Goal: Task Accomplishment & Management: Manage account settings

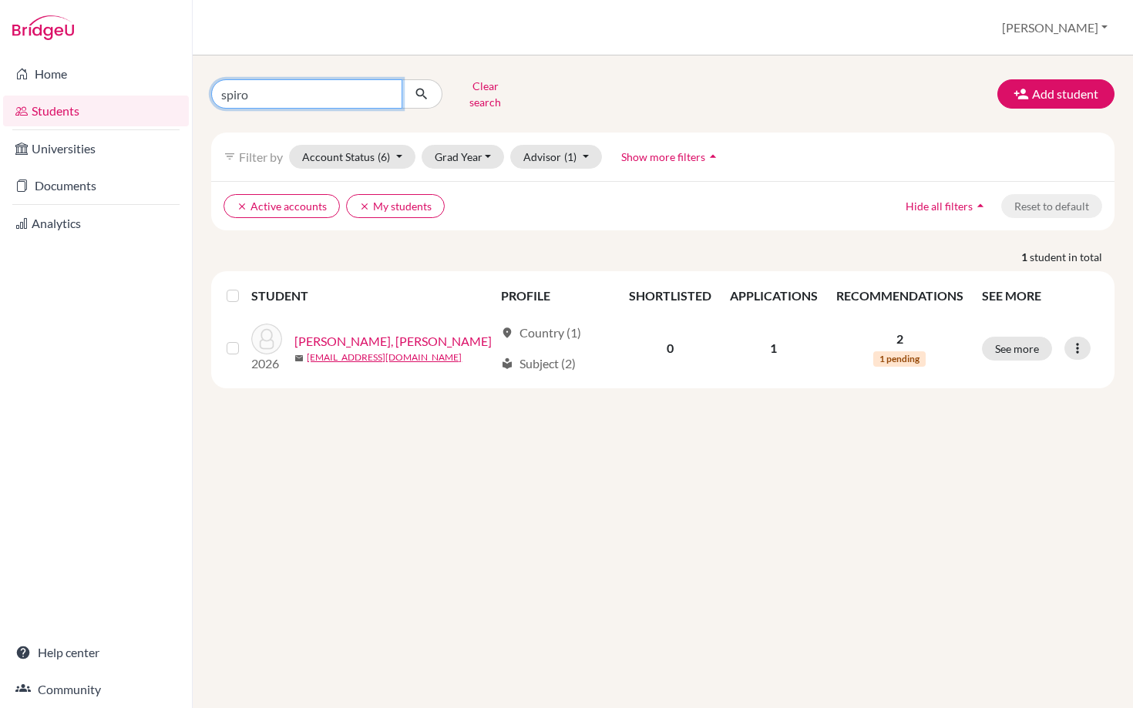
drag, startPoint x: 277, startPoint y: 94, endPoint x: 162, endPoint y: 92, distance: 114.9
click at [162, 93] on div "Home Students Universities Documents Analytics Help center Community Students o…" at bounding box center [566, 354] width 1133 height 708
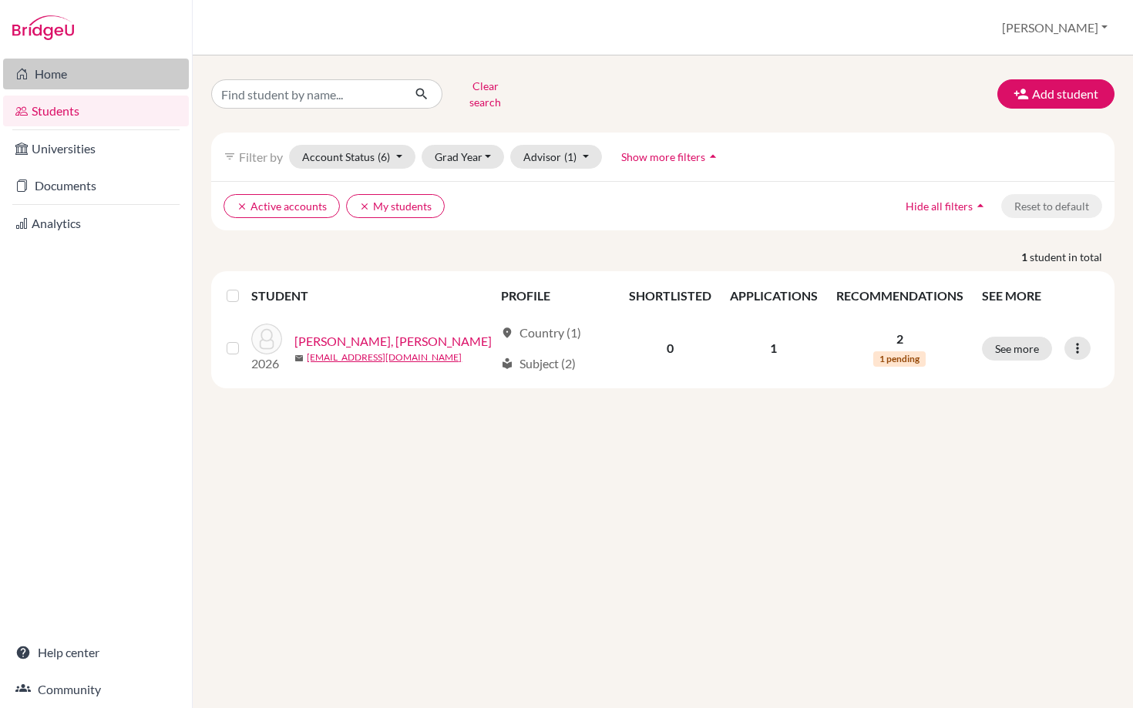
click at [49, 75] on link "Home" at bounding box center [96, 74] width 186 height 31
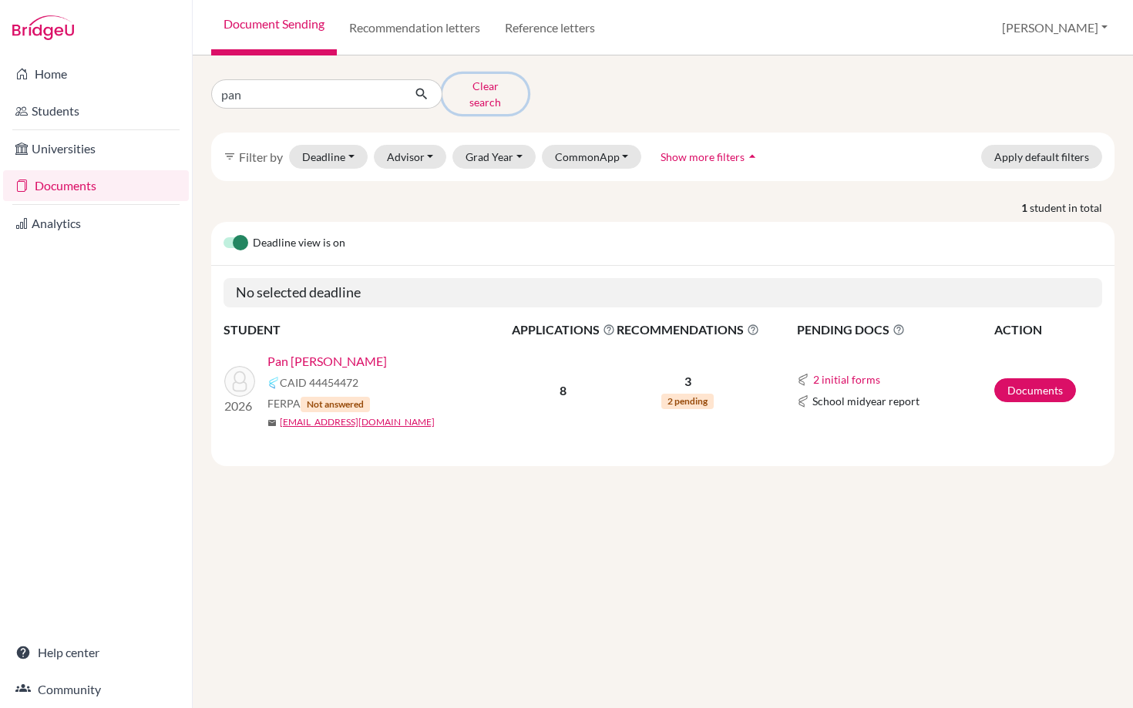
click at [471, 89] on button "Clear search" at bounding box center [486, 94] width 86 height 40
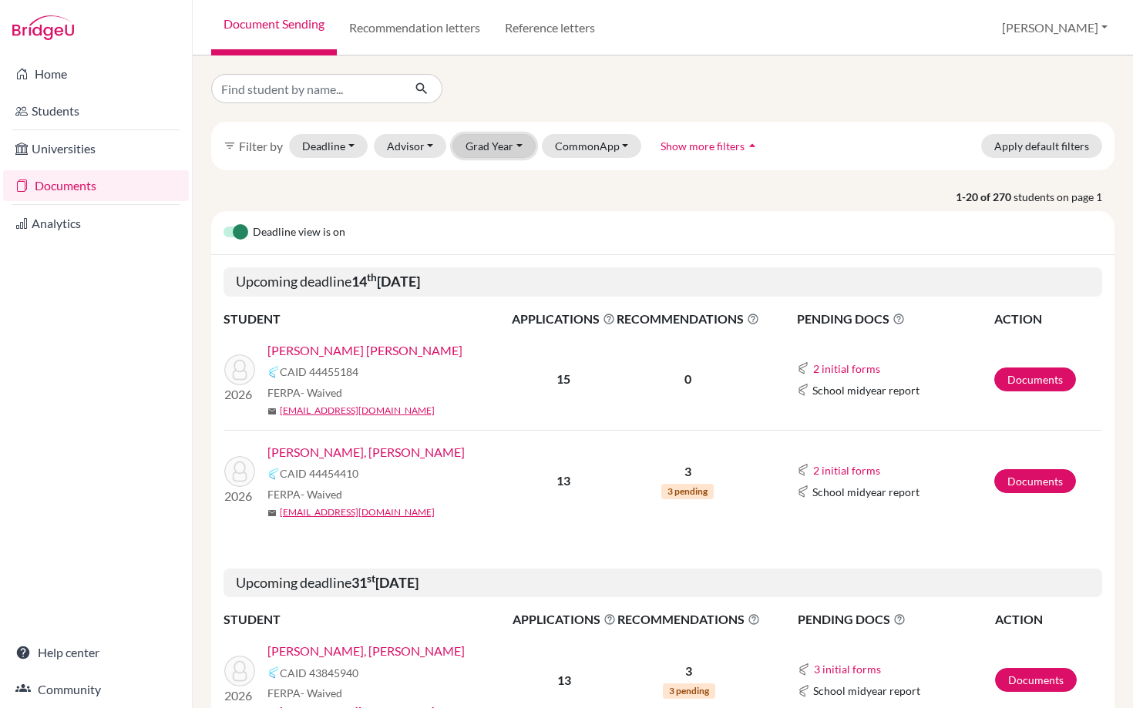
click at [503, 142] on button "Grad Year" at bounding box center [494, 146] width 83 height 24
click at [493, 197] on span "2026" at bounding box center [486, 203] width 28 height 19
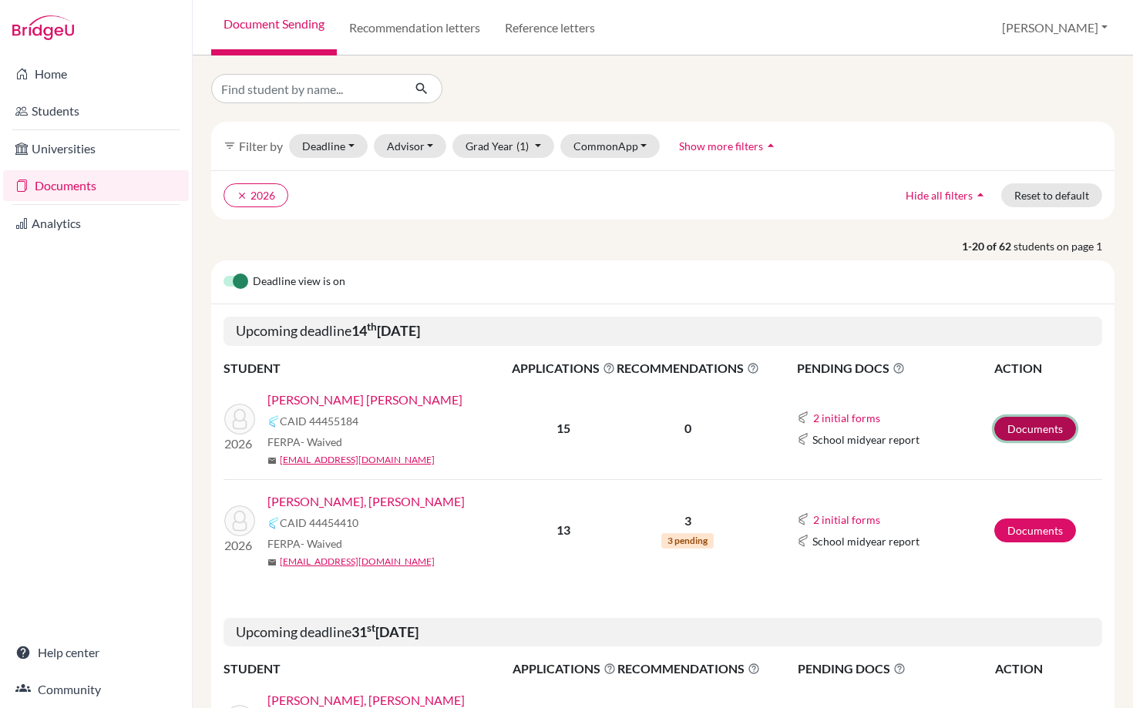
click at [1025, 420] on link "Documents" at bounding box center [1035, 429] width 82 height 24
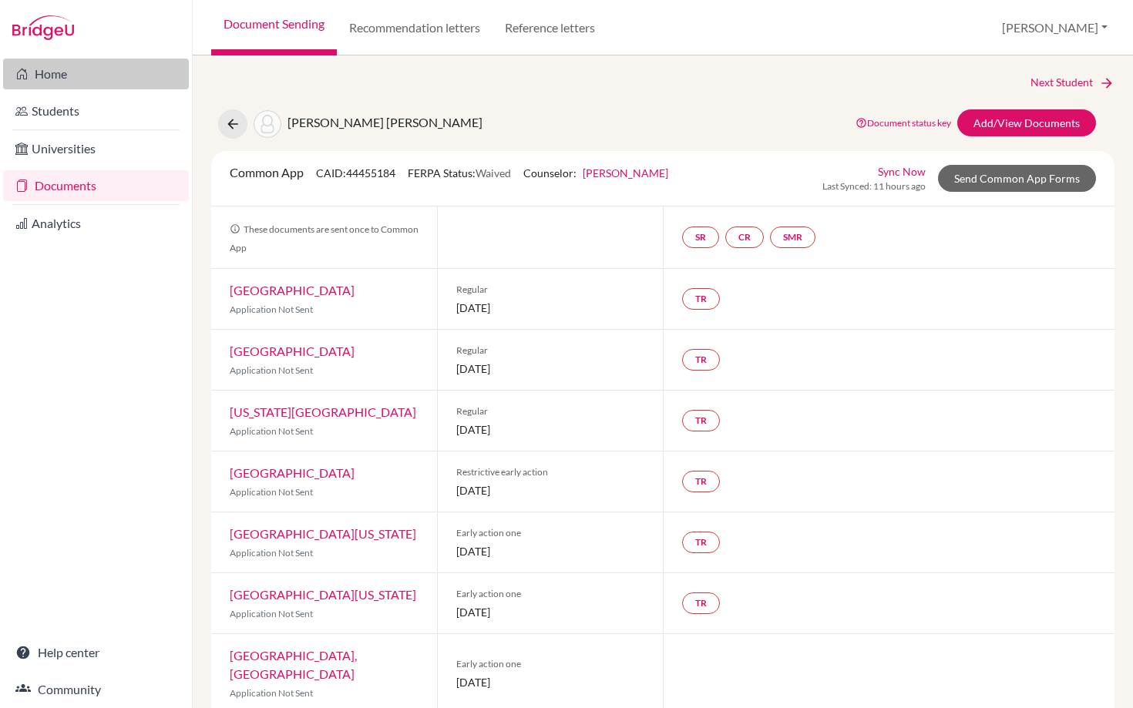
click at [67, 69] on link "Home" at bounding box center [96, 74] width 186 height 31
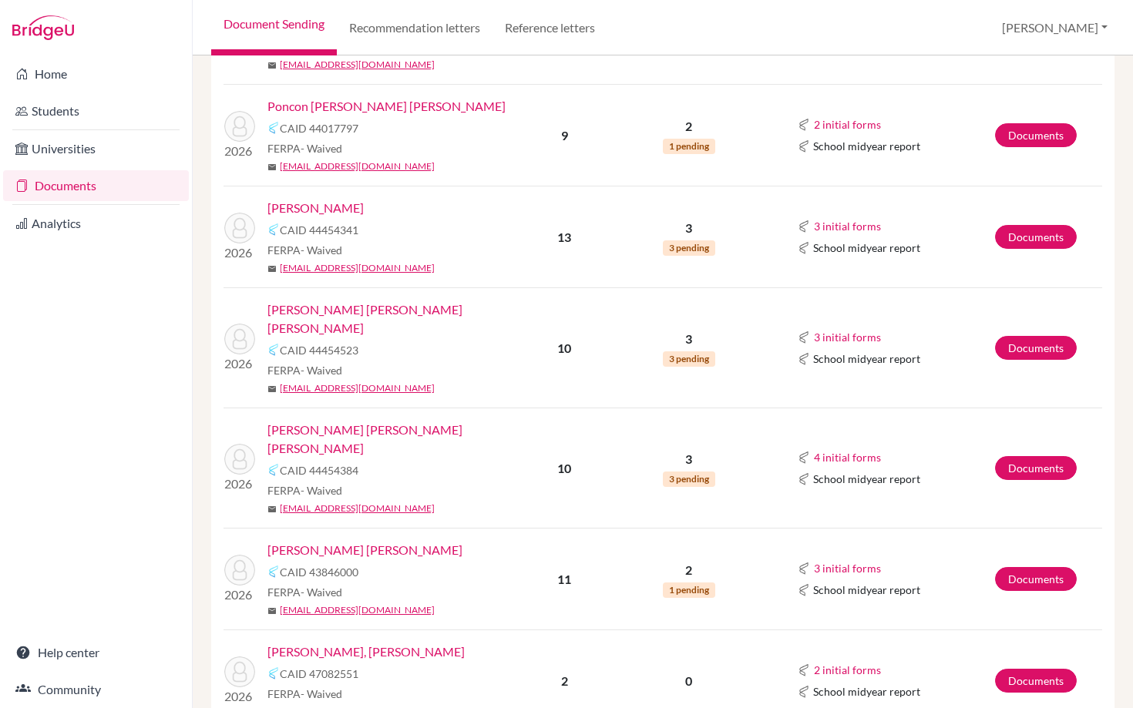
scroll to position [1922, 0]
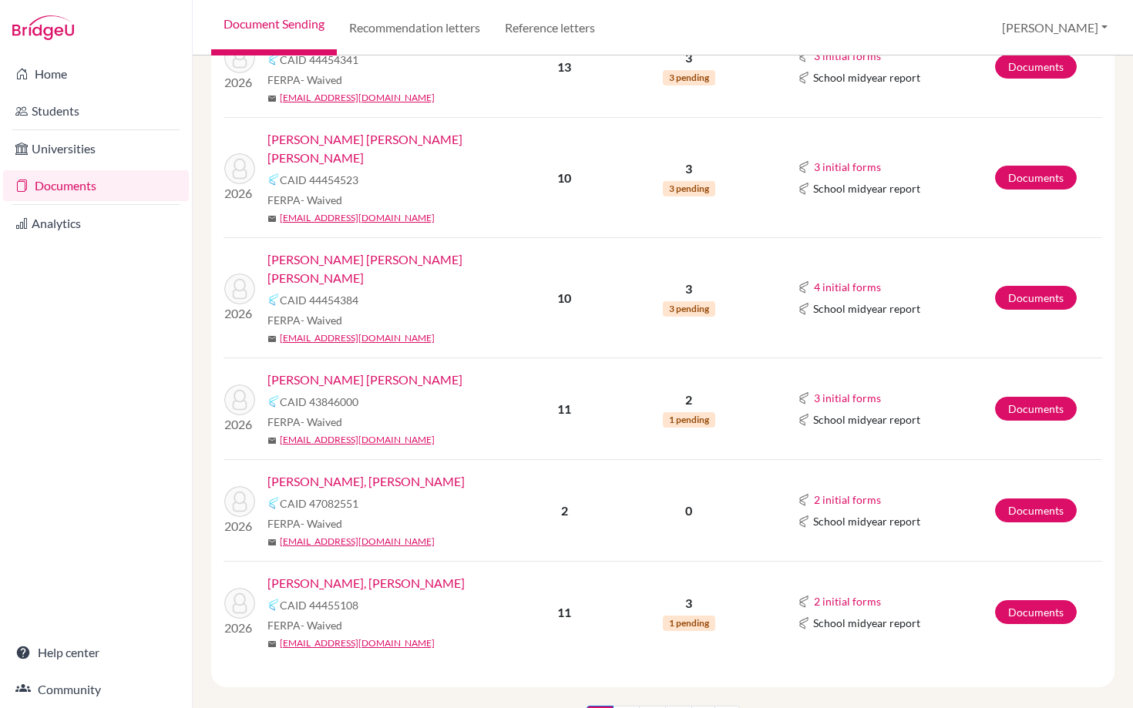
click at [342, 574] on link "[PERSON_NAME], [PERSON_NAME]" at bounding box center [366, 583] width 197 height 19
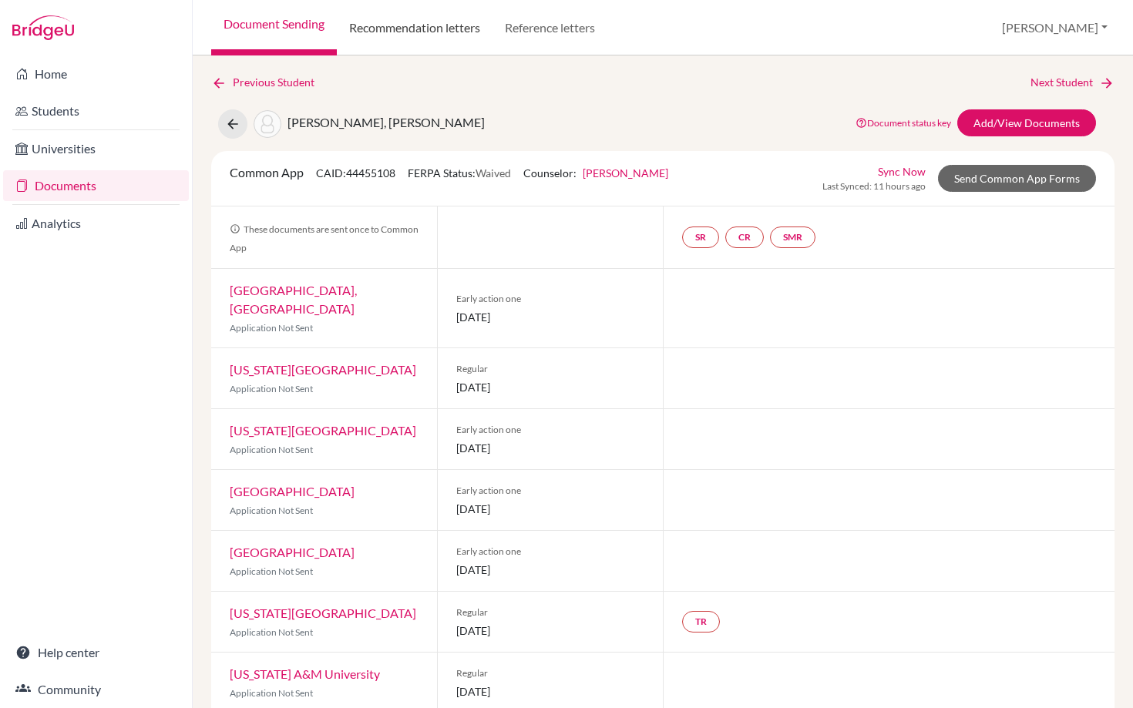
click at [405, 31] on link "Recommendation letters" at bounding box center [415, 28] width 156 height 56
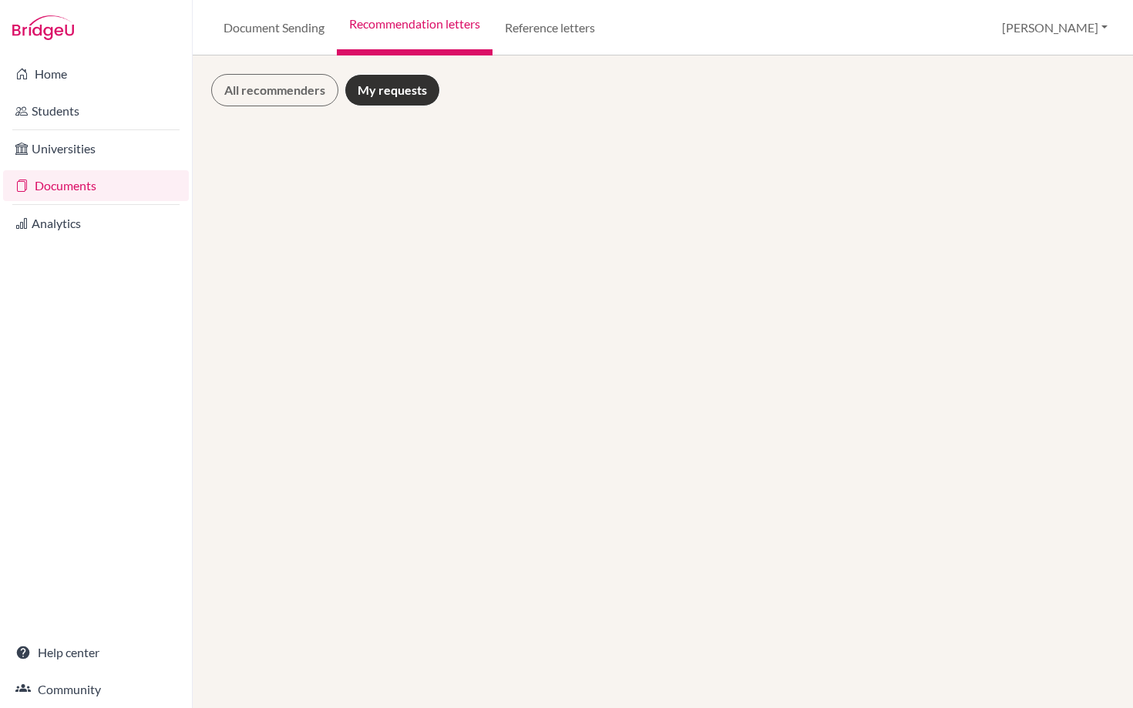
click at [402, 25] on link "Recommendation letters" at bounding box center [415, 28] width 156 height 56
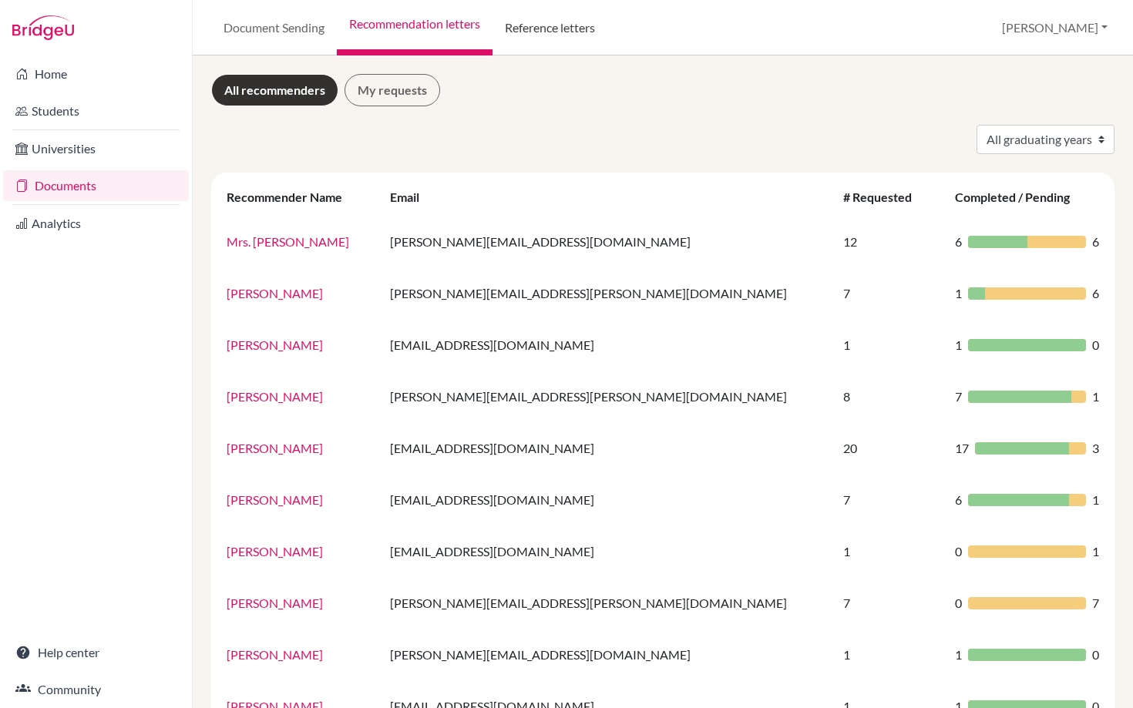
click at [560, 32] on link "Reference letters" at bounding box center [550, 28] width 115 height 56
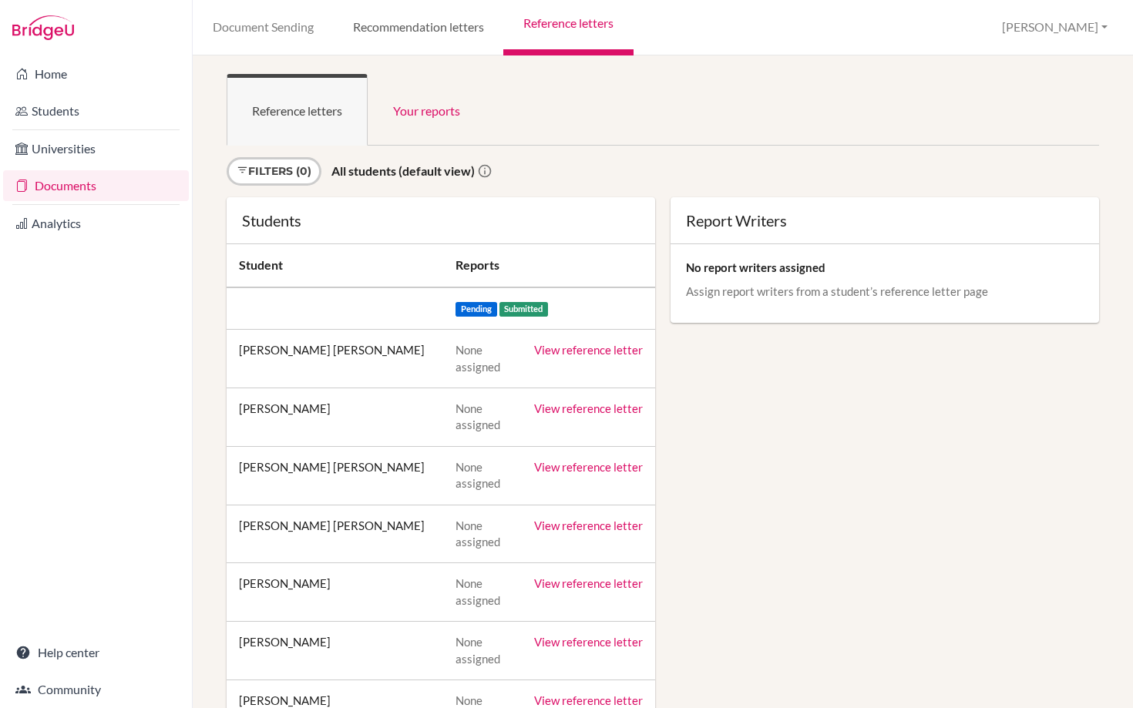
click at [420, 30] on link "Recommendation letters" at bounding box center [418, 28] width 170 height 56
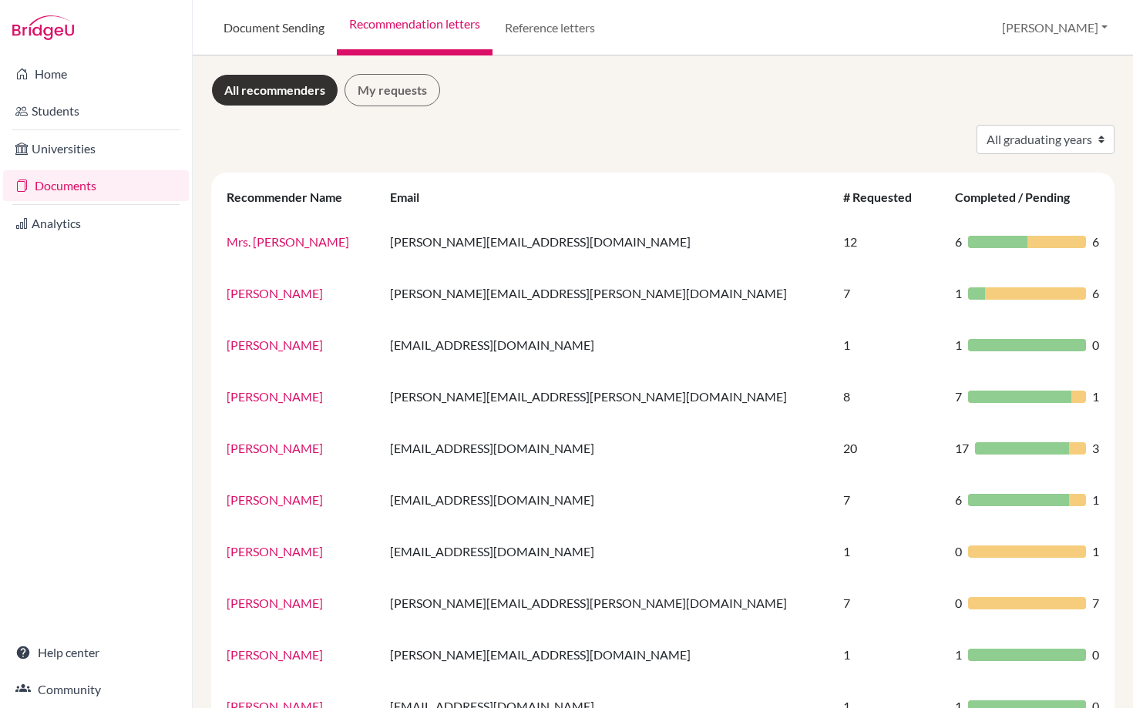
click at [281, 26] on link "Document Sending" at bounding box center [274, 28] width 126 height 56
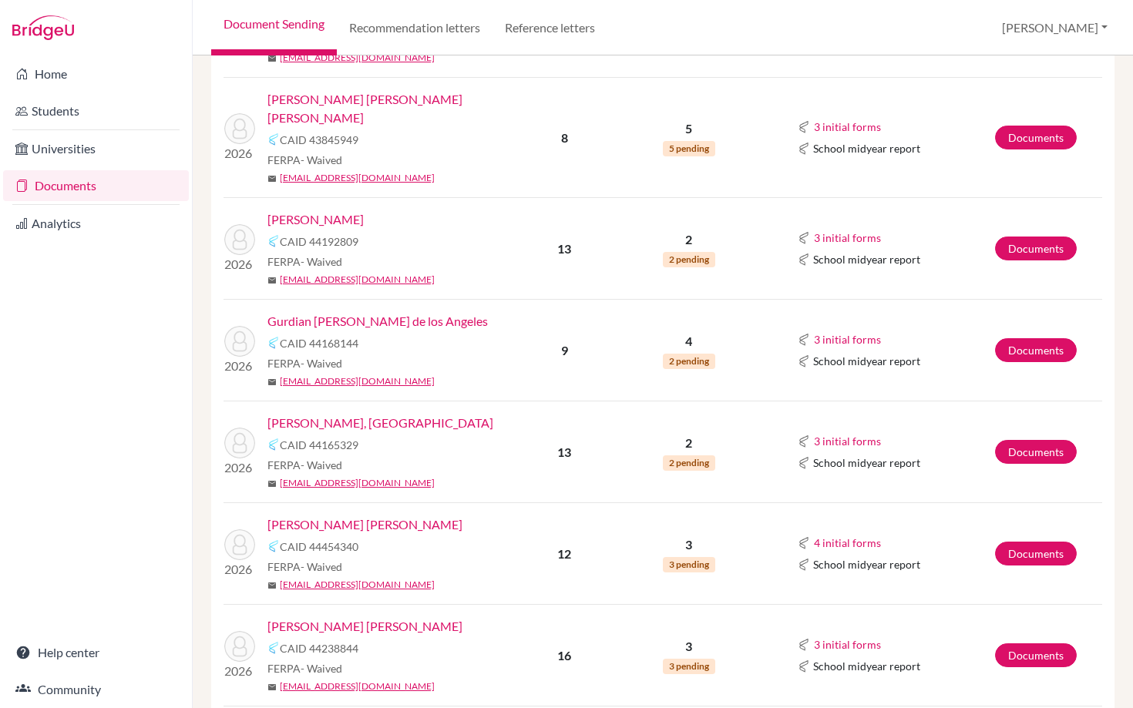
scroll to position [1923, 0]
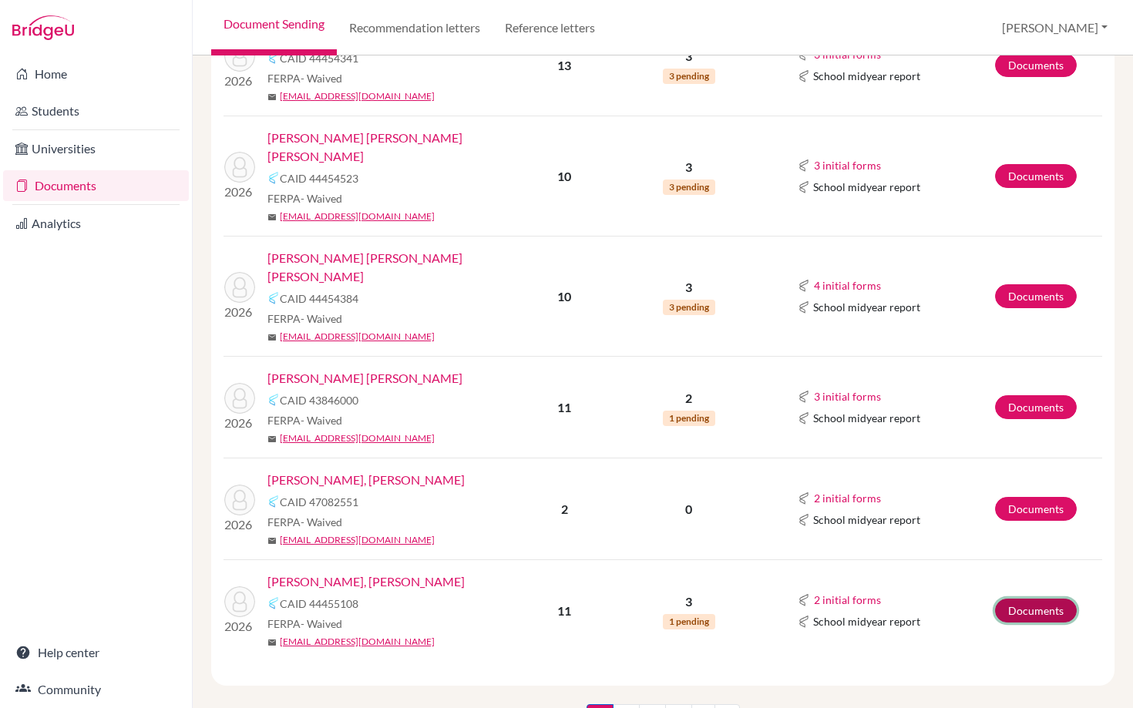
click at [1022, 599] on link "Documents" at bounding box center [1036, 611] width 82 height 24
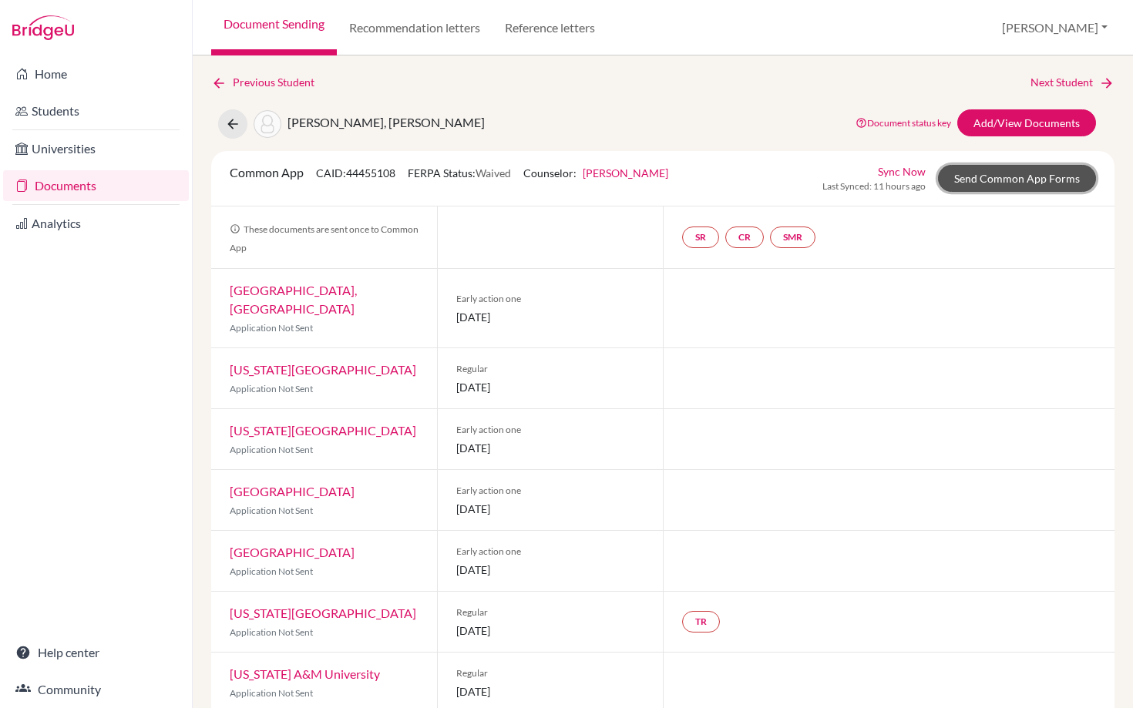
click at [987, 175] on link "Send Common App Forms" at bounding box center [1017, 178] width 158 height 27
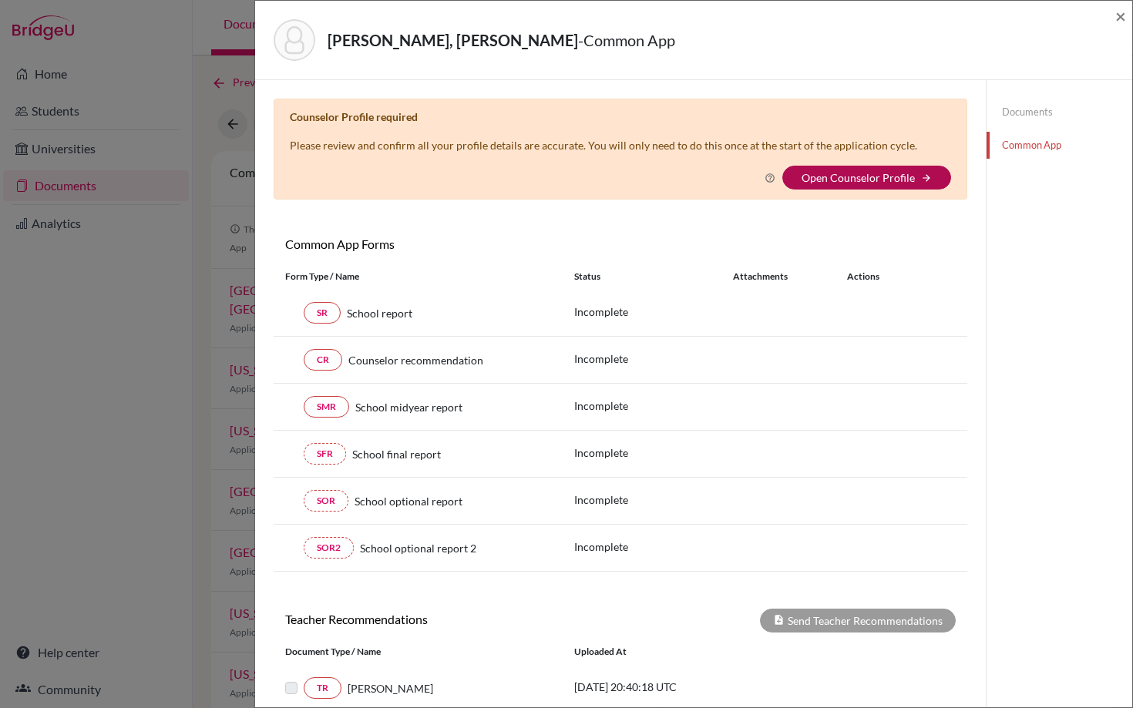
click at [836, 182] on link "Open Counselor Profile" at bounding box center [858, 177] width 113 height 13
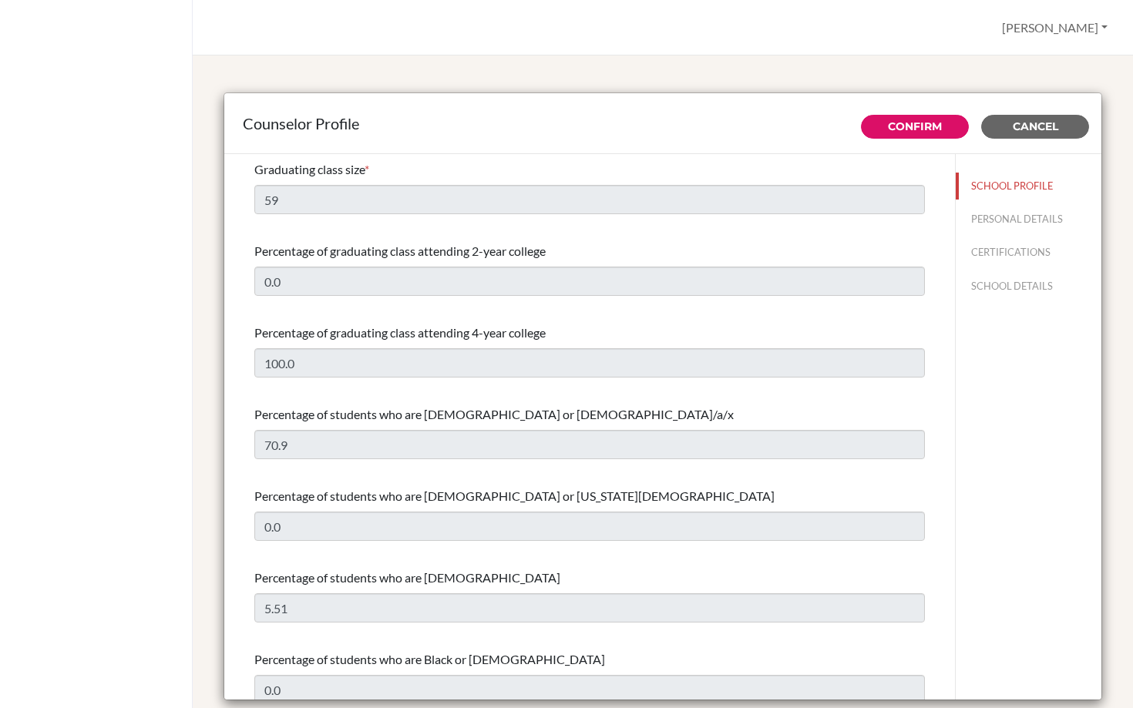
select select "1"
select select "312498"
click at [1006, 282] on button "SCHOOL DETAILS" at bounding box center [1029, 286] width 146 height 27
type input "878160"
type input "https://www.ans.edu.ni/college-counseling/"
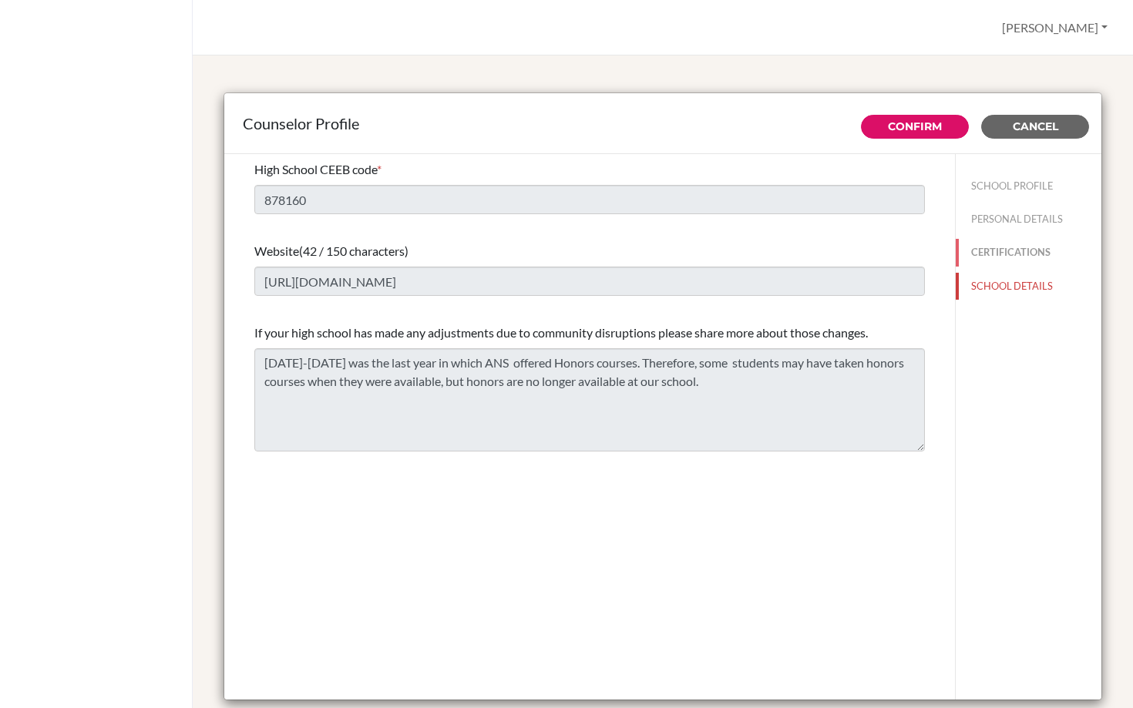
click at [989, 250] on button "CERTIFICATIONS" at bounding box center [1029, 252] width 146 height 27
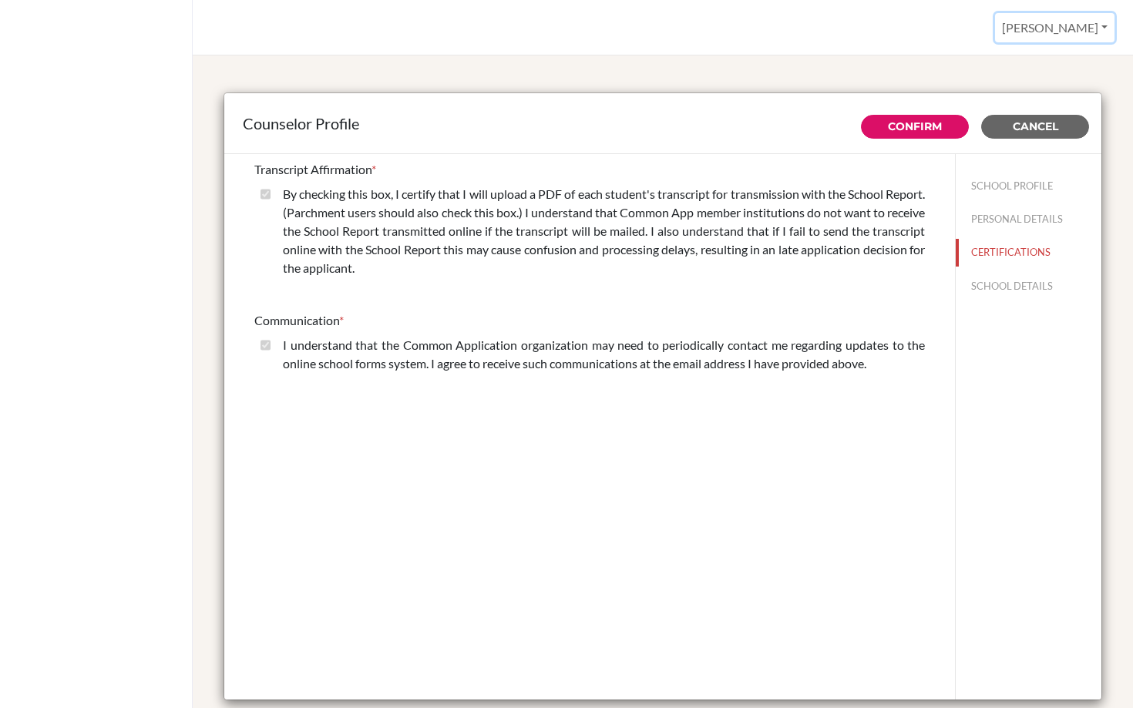
click at [1081, 33] on button "[PERSON_NAME]" at bounding box center [1054, 27] width 119 height 29
click at [803, 75] on div "Counselor Profile Confirm Cancel Transcript Affirmation * By checking this box,…" at bounding box center [663, 398] width 904 height 648
click at [1062, 131] on button "Cancel" at bounding box center [1035, 127] width 108 height 24
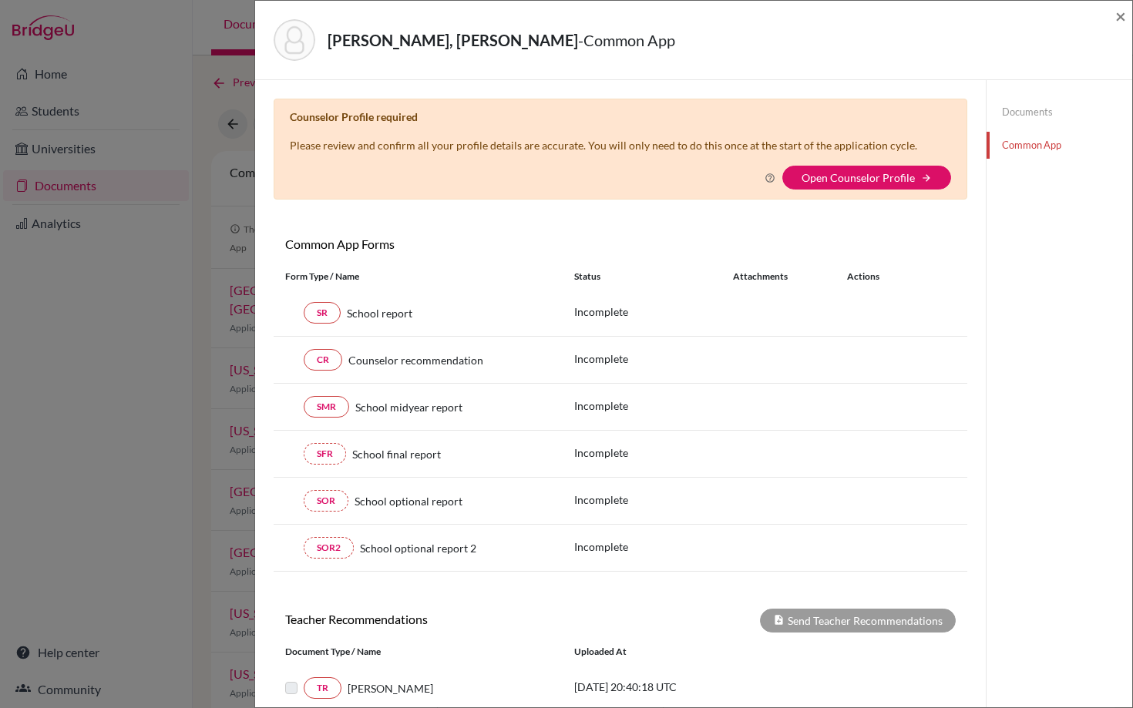
click at [769, 173] on icon at bounding box center [770, 178] width 11 height 11
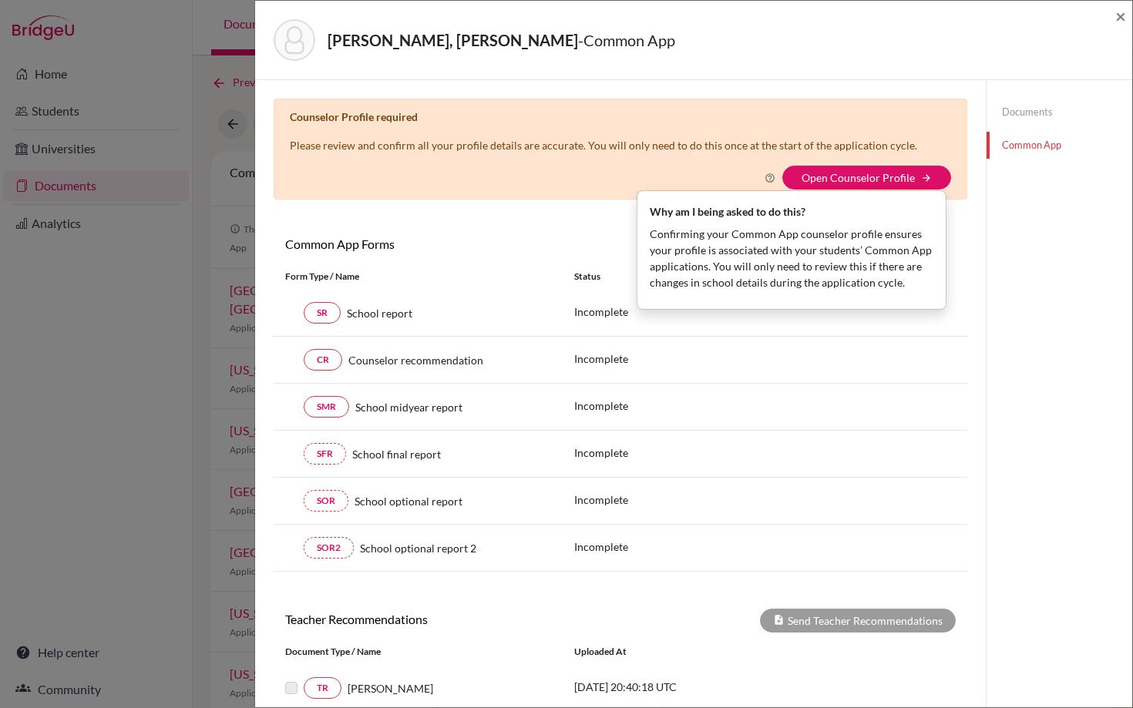
click at [1039, 223] on div "Documents Common App" at bounding box center [1059, 525] width 146 height 891
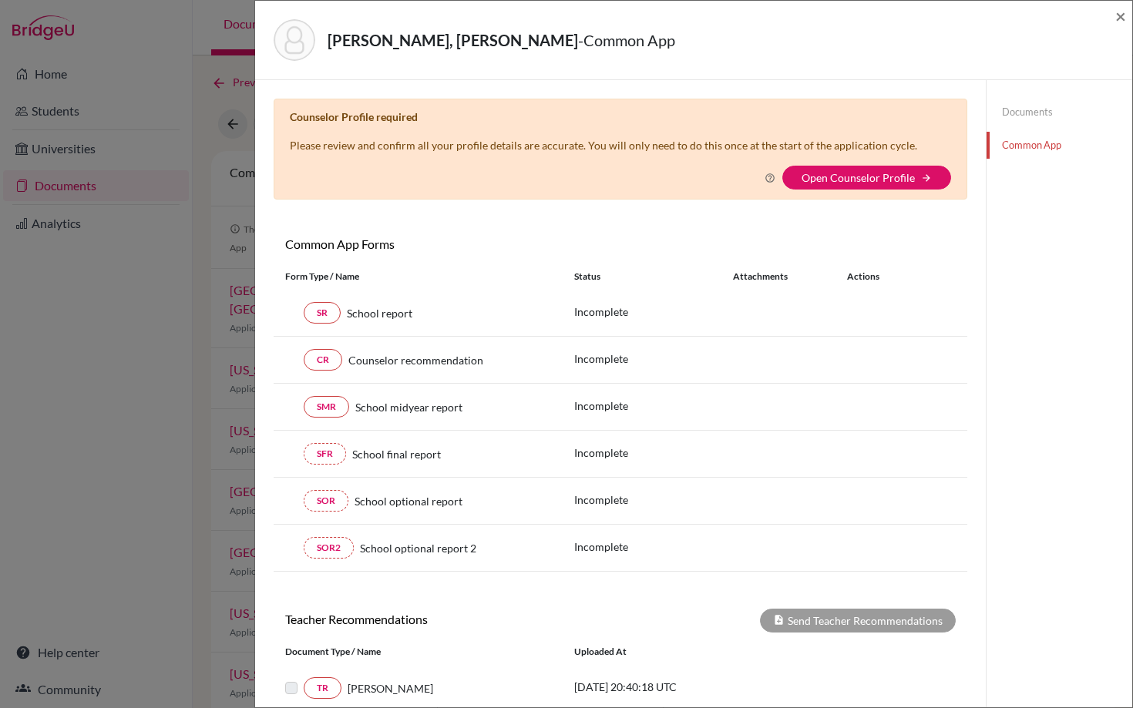
click at [96, 332] on div "Zavala Cross, Miguel Ernesto - Common App × × Counselor Profile required Please…" at bounding box center [566, 354] width 1133 height 708
click at [803, 181] on button "Open Counselor Profile arrow_forward" at bounding box center [866, 178] width 169 height 24
click at [928, 177] on icon "arrow_forward" at bounding box center [926, 178] width 11 height 11
click at [860, 176] on link "Open Counselor Profile" at bounding box center [858, 177] width 113 height 13
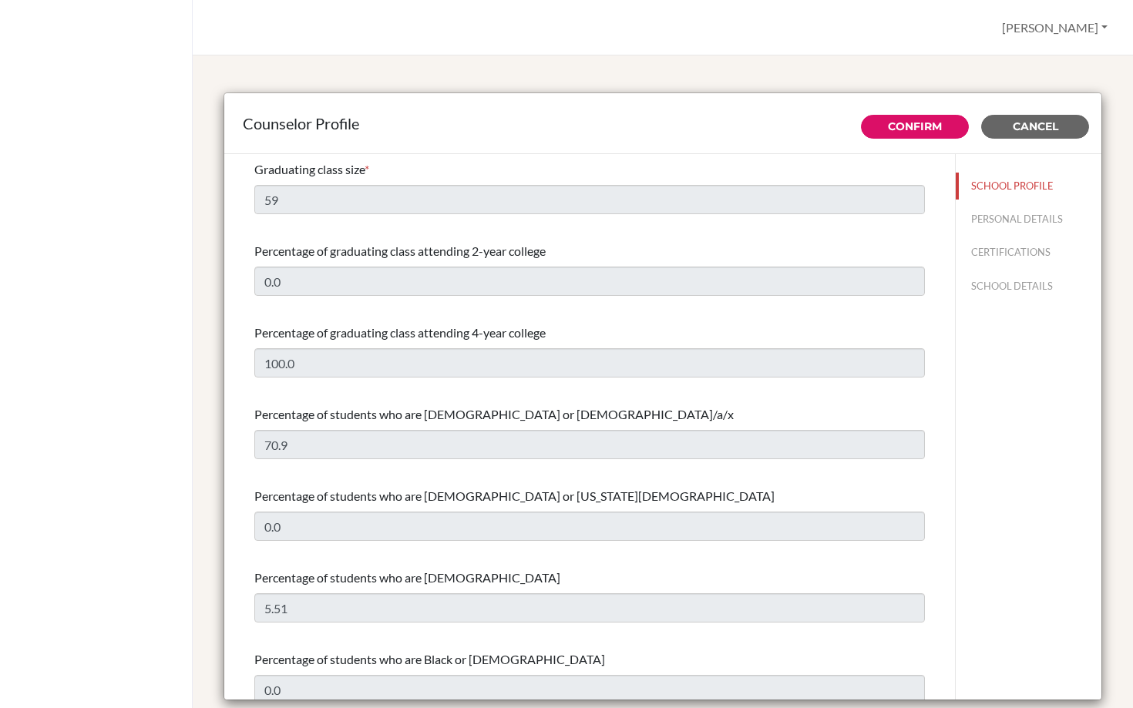
select select "1"
select select "312498"
click at [1008, 284] on button "SCHOOL DETAILS" at bounding box center [1029, 286] width 146 height 27
type input "878160"
type input "[URL][DOMAIN_NAME]"
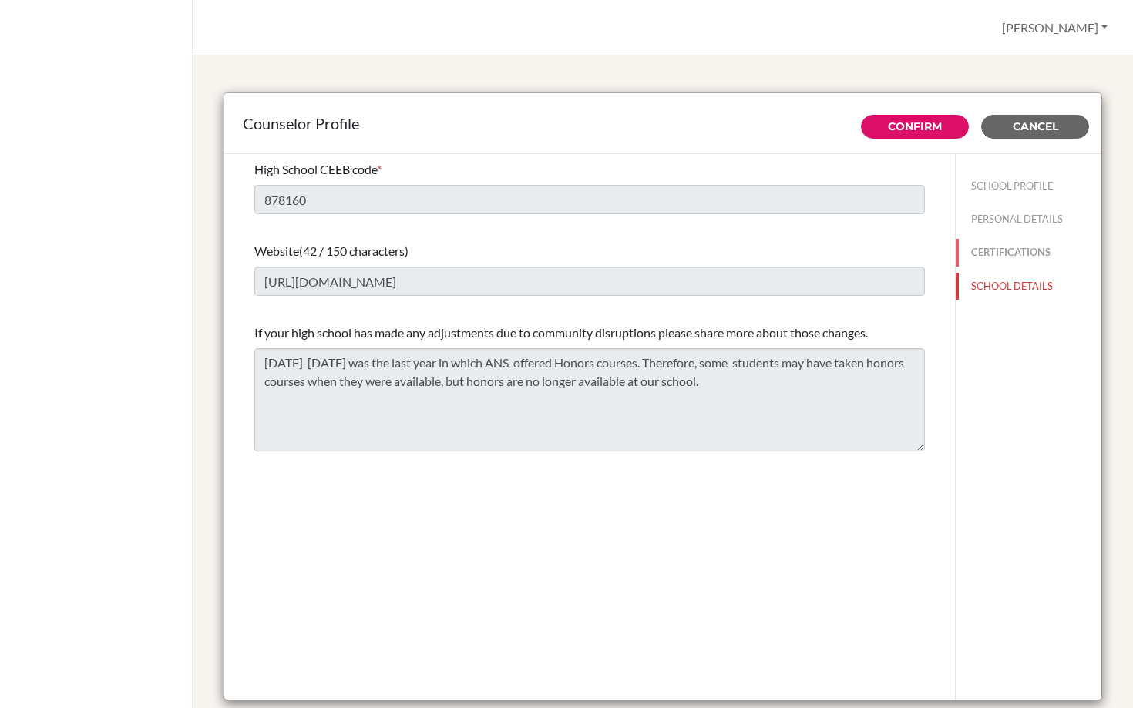
click at [997, 253] on button "CERTIFICATIONS" at bounding box center [1029, 252] width 146 height 27
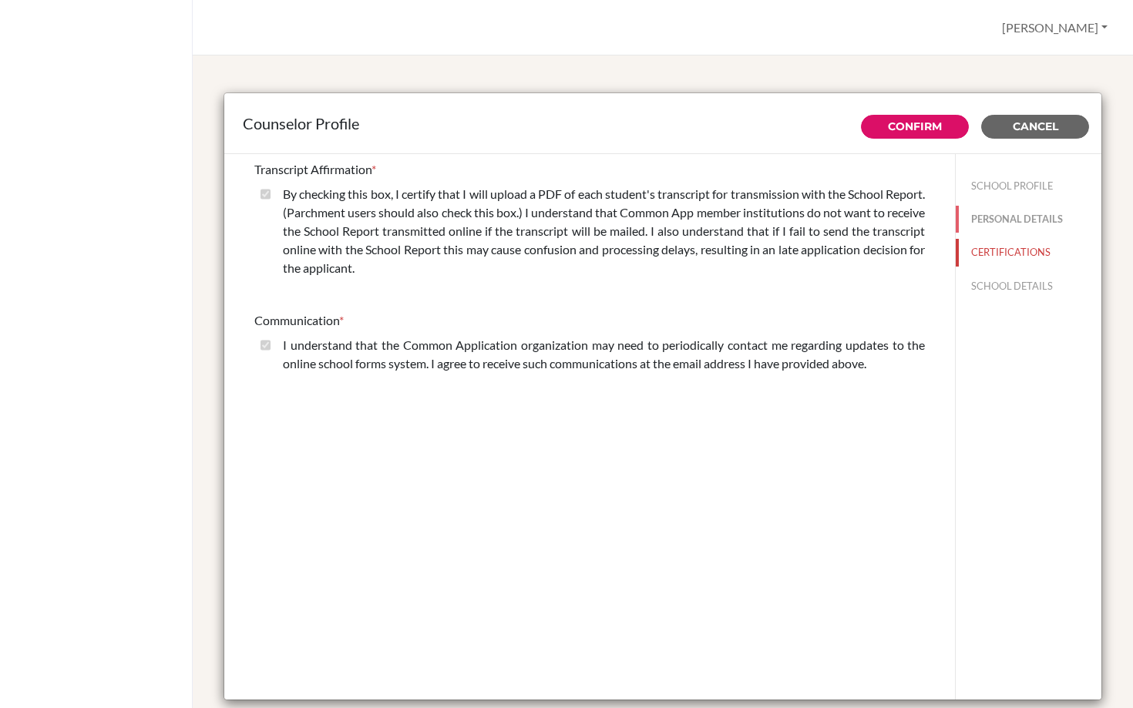
click at [1000, 216] on button "PERSONAL DETAILS" at bounding box center [1029, 219] width 146 height 27
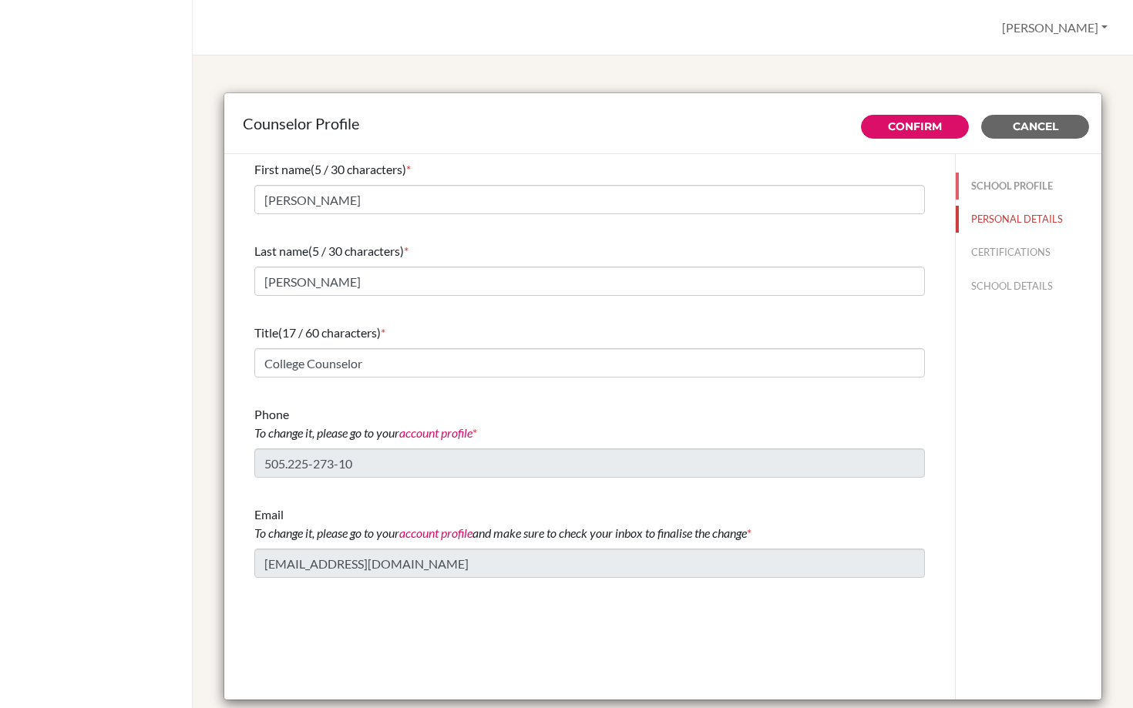
click at [988, 185] on button "SCHOOL PROFILE" at bounding box center [1029, 186] width 146 height 27
type input "100.0"
type input "70.9"
type input "0.0"
type input "59"
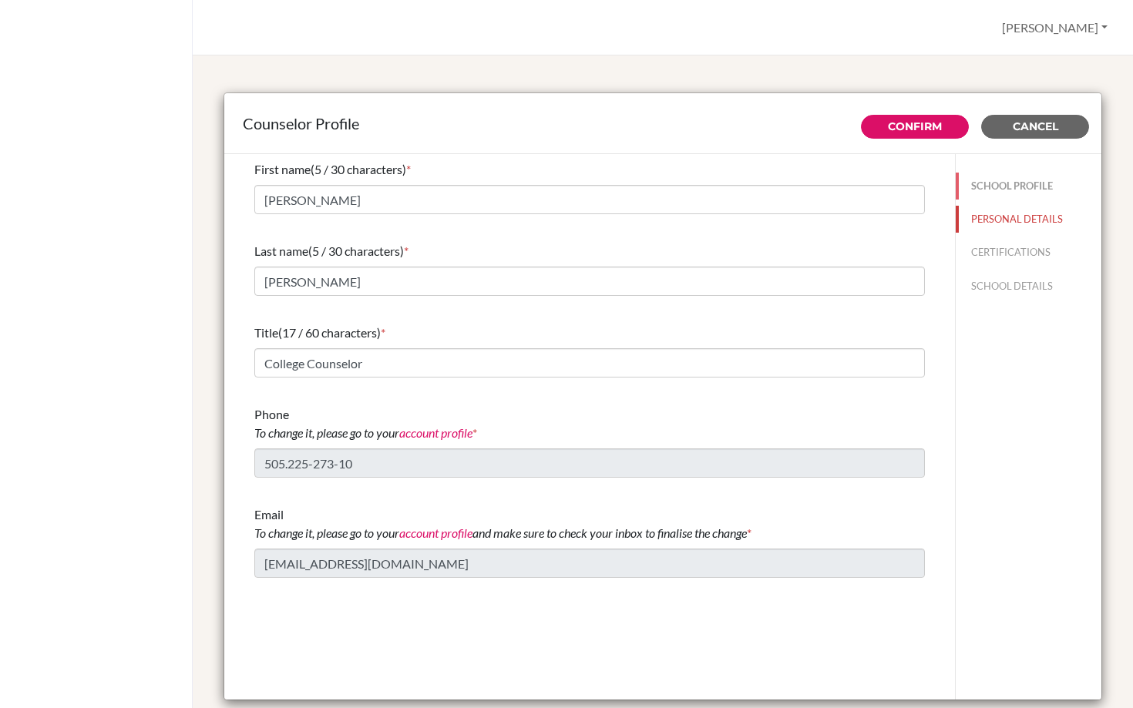
type input "0.0"
select select "1"
select select "312498"
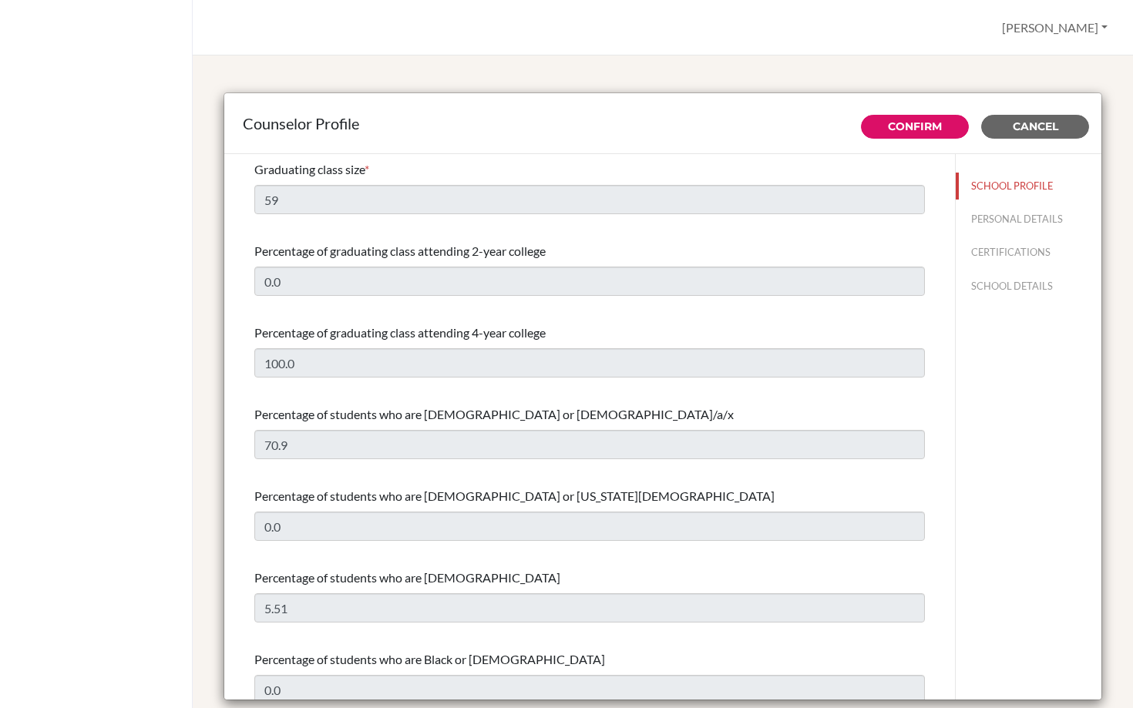
click at [92, 267] on div at bounding box center [96, 354] width 193 height 708
click at [1062, 133] on button "Cancel" at bounding box center [1035, 127] width 108 height 24
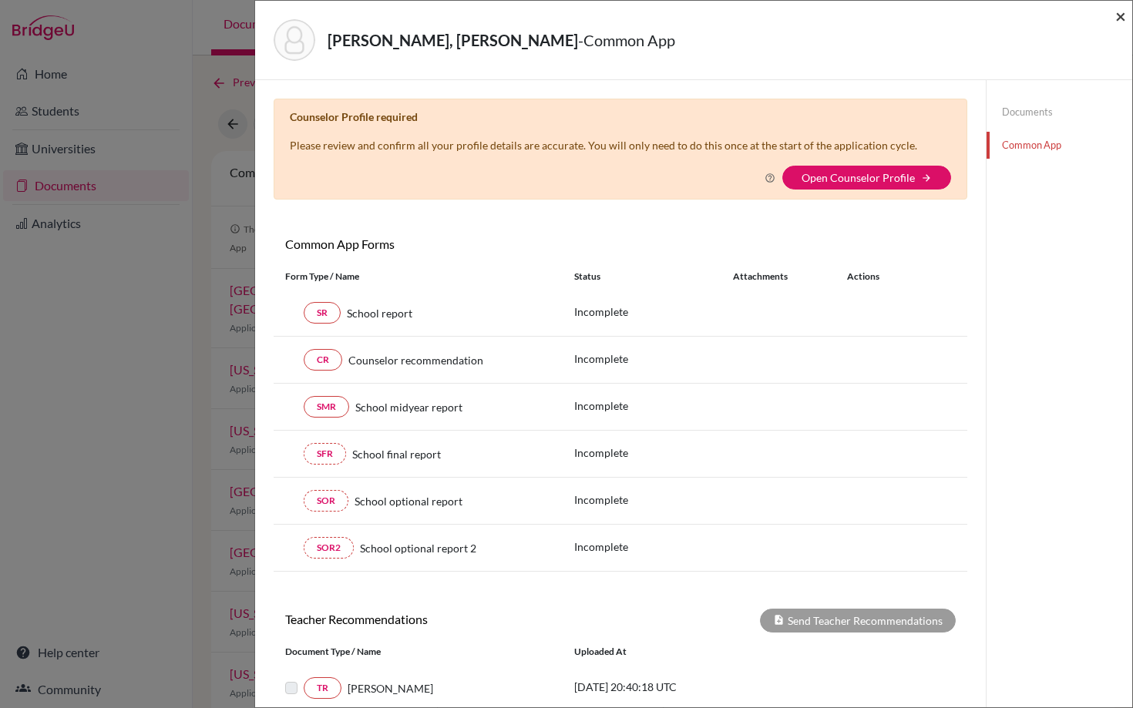
click at [1121, 15] on span "×" at bounding box center [1121, 16] width 11 height 22
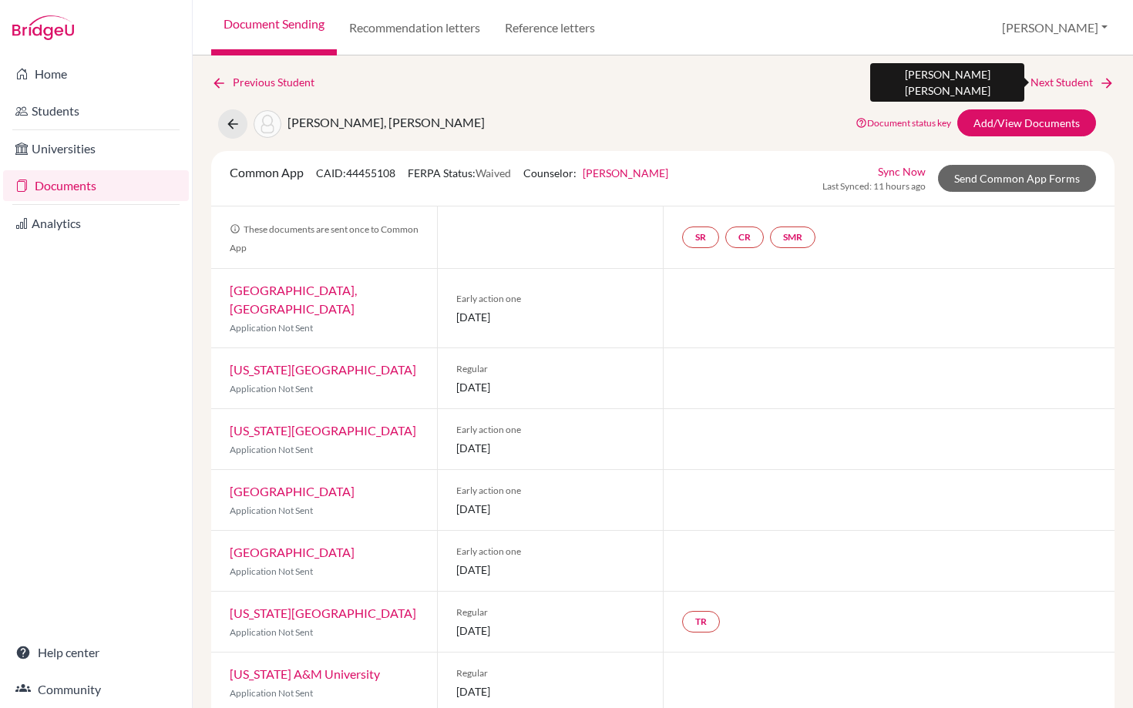
click at [1050, 80] on link "Next Student" at bounding box center [1073, 82] width 84 height 17
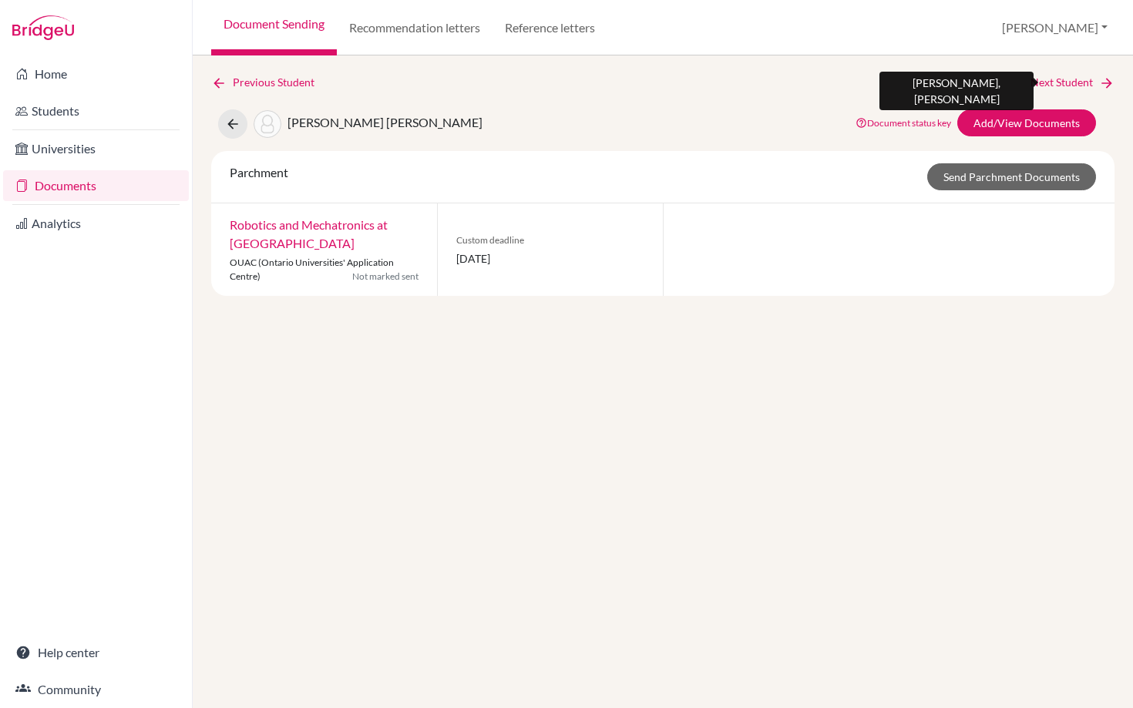
click at [1049, 82] on link "Next Student" at bounding box center [1073, 82] width 84 height 17
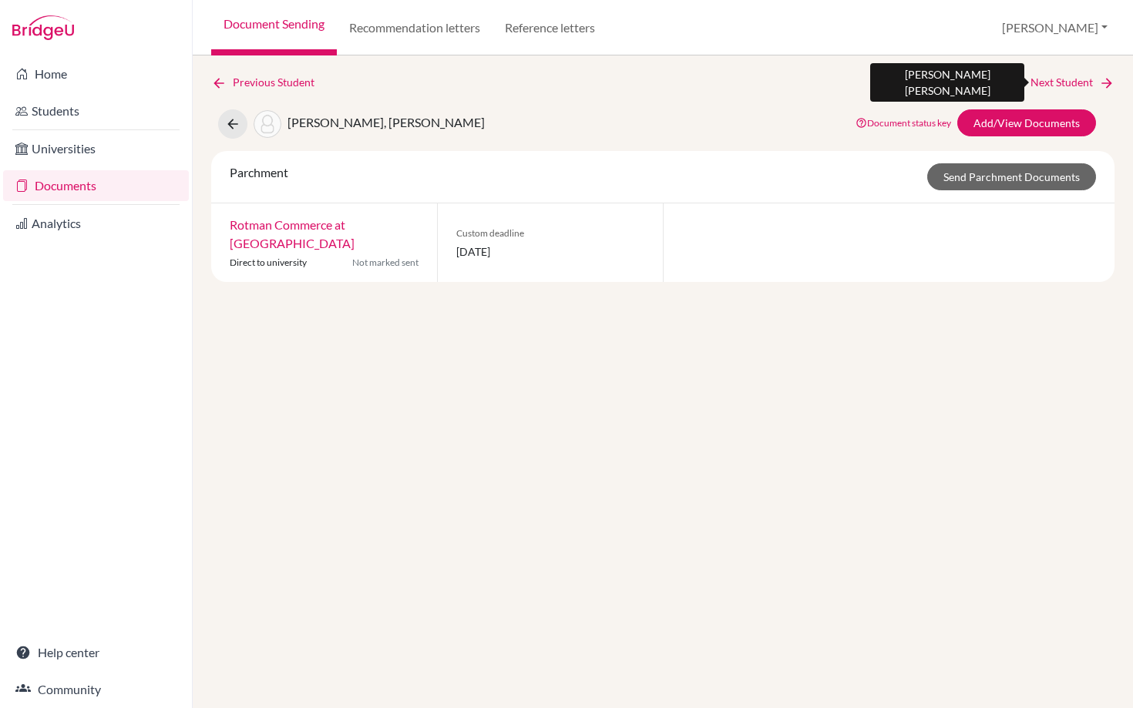
click at [1049, 82] on link "Next Student" at bounding box center [1073, 82] width 84 height 17
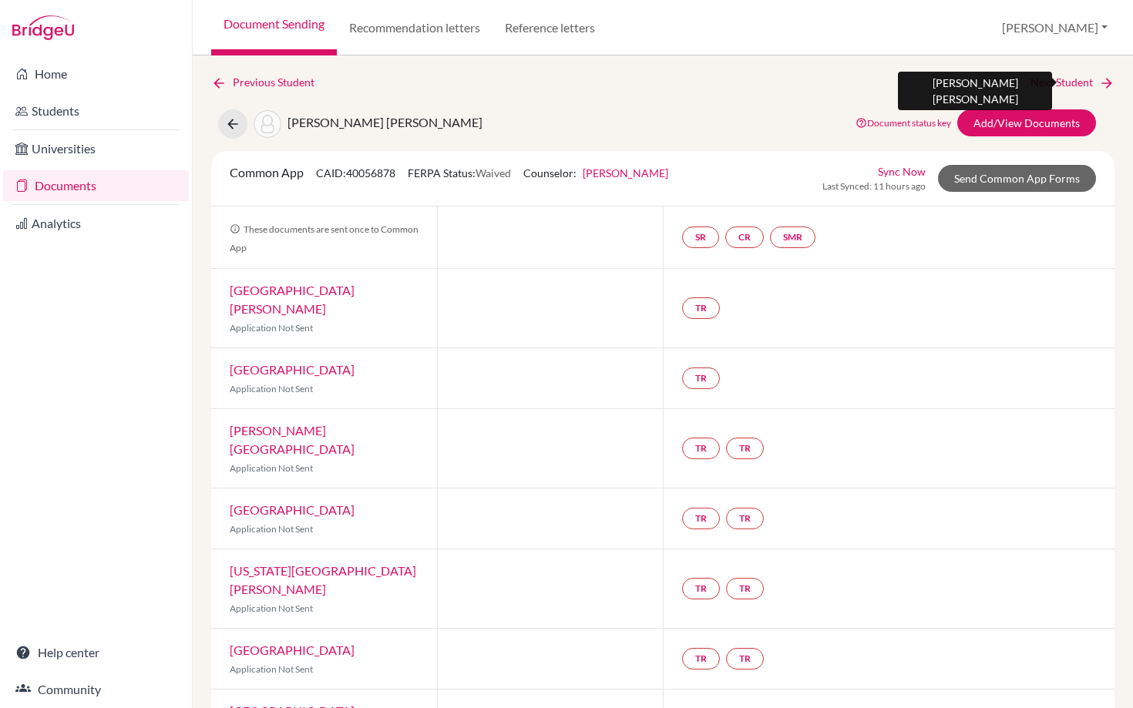
click at [1045, 78] on link "Next Student" at bounding box center [1073, 82] width 84 height 17
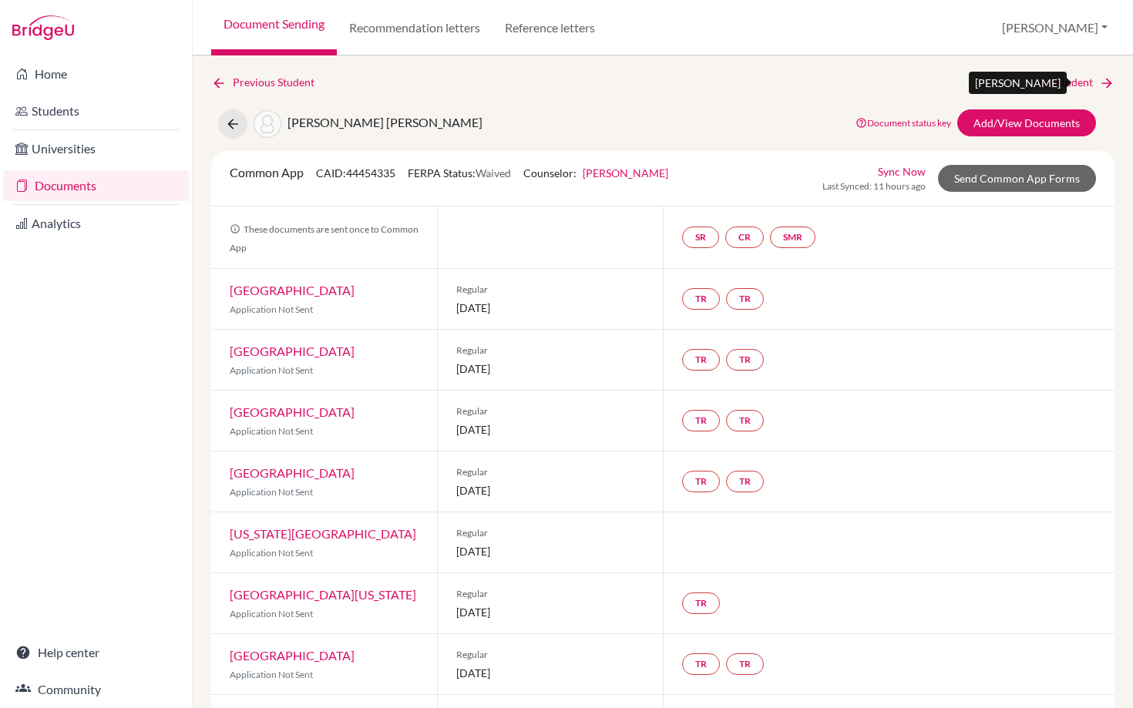
click at [1067, 78] on link "Next Student" at bounding box center [1073, 82] width 84 height 17
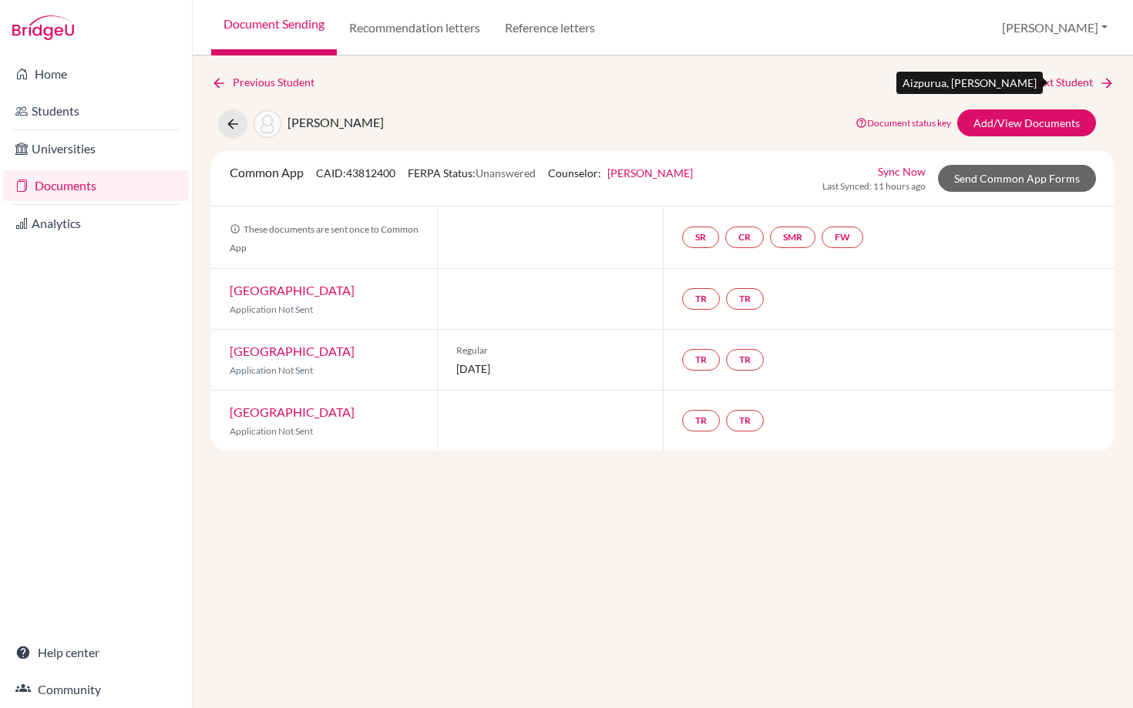
click at [1067, 78] on link "Next Student" at bounding box center [1073, 82] width 84 height 17
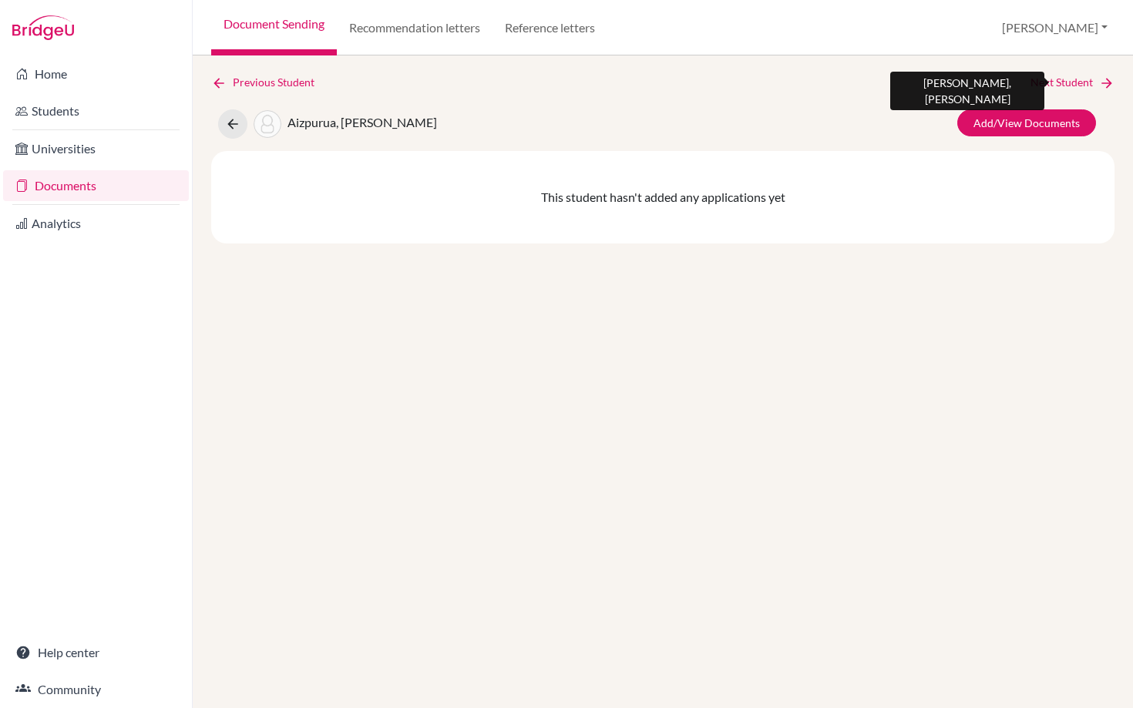
click at [1067, 78] on link "Next Student" at bounding box center [1073, 82] width 84 height 17
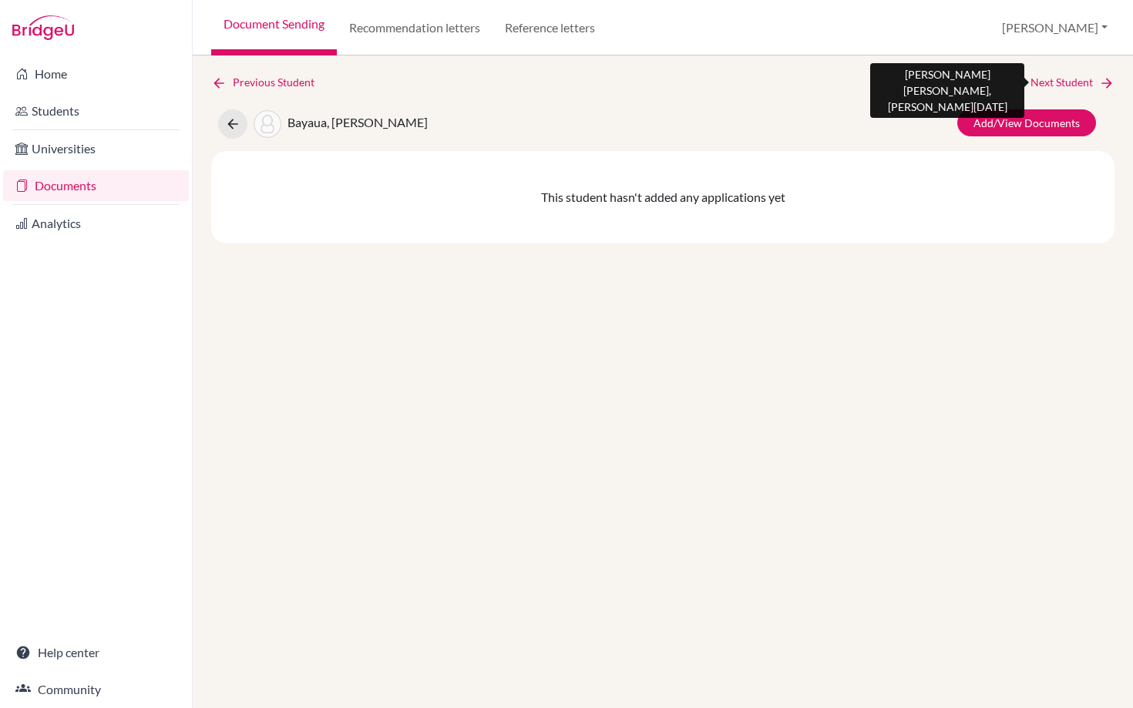
click at [1067, 78] on link "Next Student" at bounding box center [1073, 82] width 84 height 17
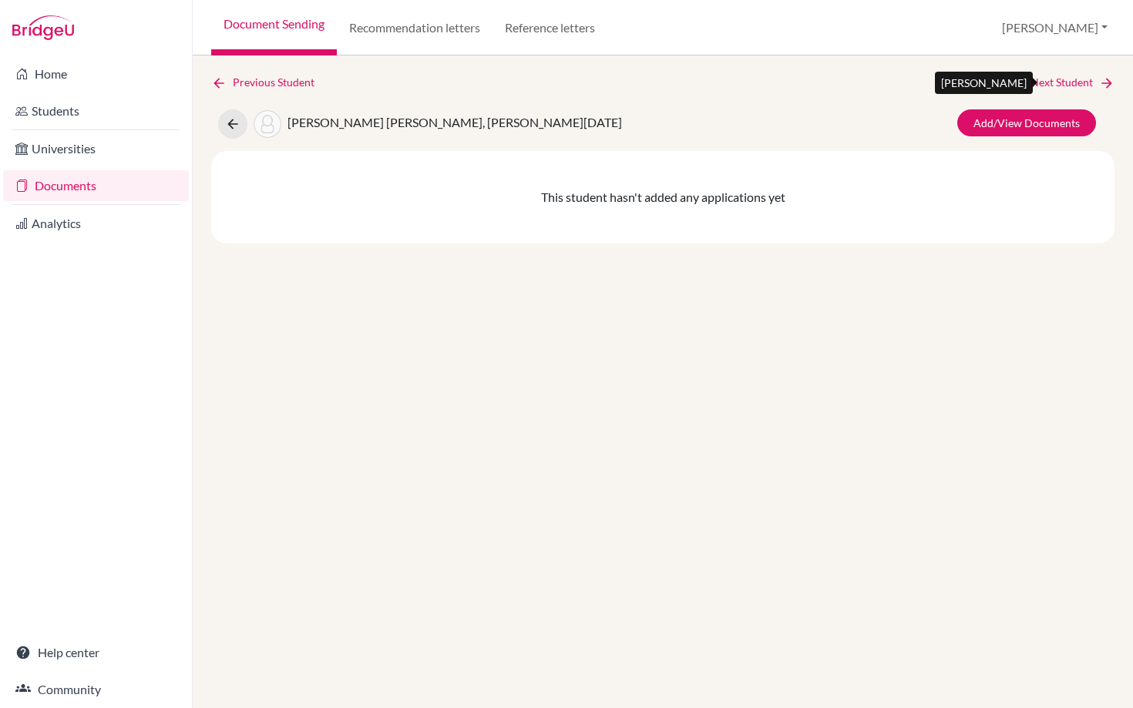
click at [1067, 78] on link "Next Student" at bounding box center [1073, 82] width 84 height 17
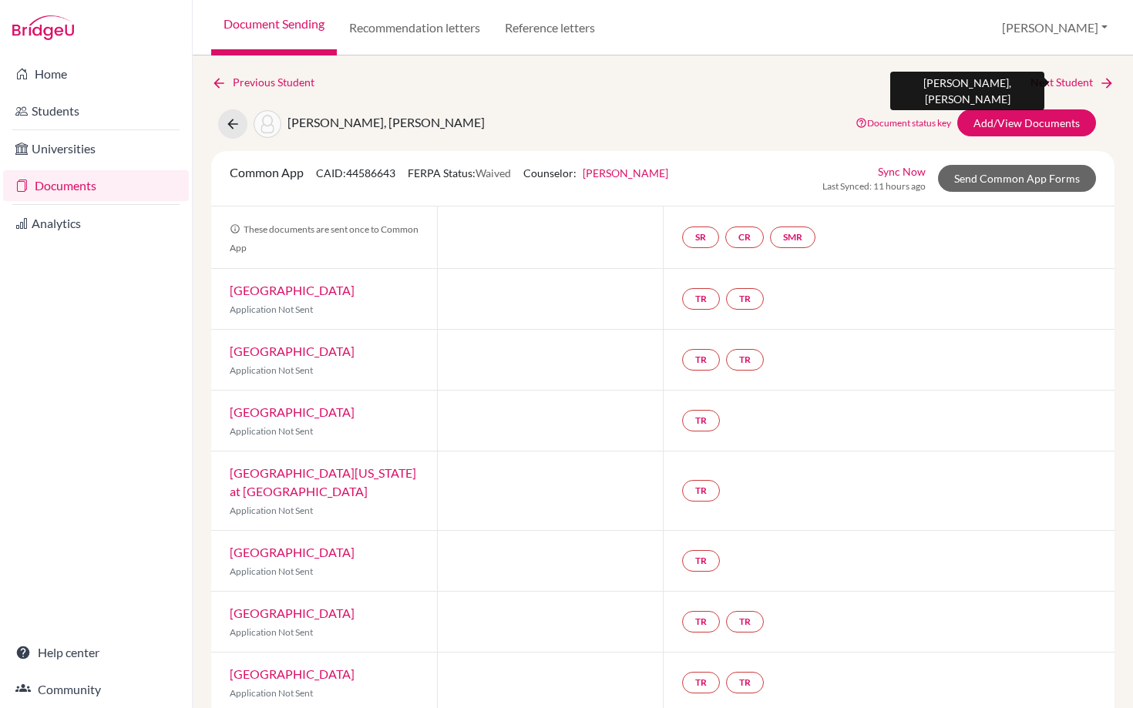
click at [1070, 82] on link "Next Student" at bounding box center [1073, 82] width 84 height 17
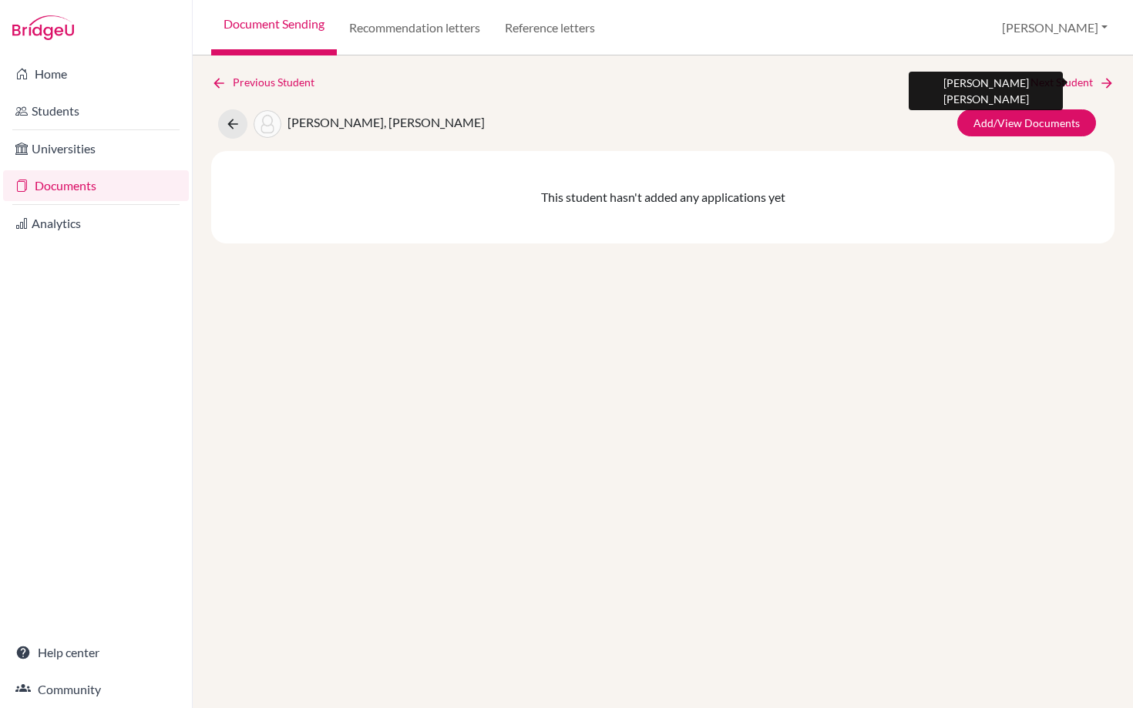
click at [1070, 82] on link "Next Student" at bounding box center [1073, 82] width 84 height 17
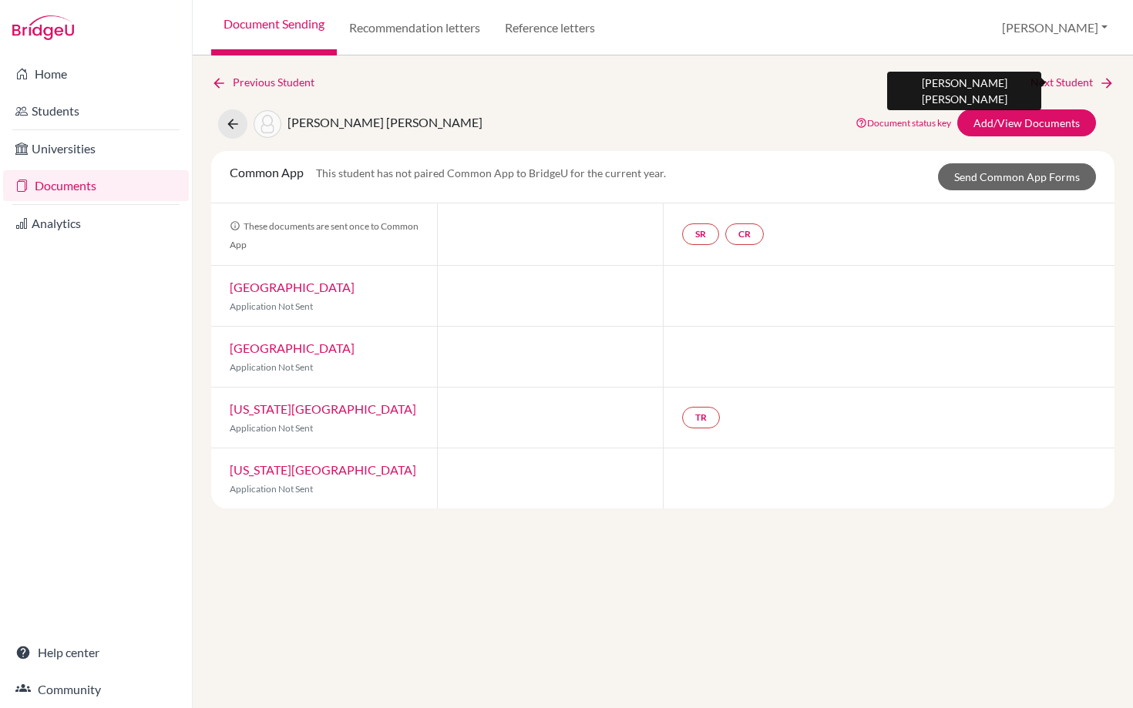
click at [1070, 82] on link "Next Student" at bounding box center [1073, 82] width 84 height 17
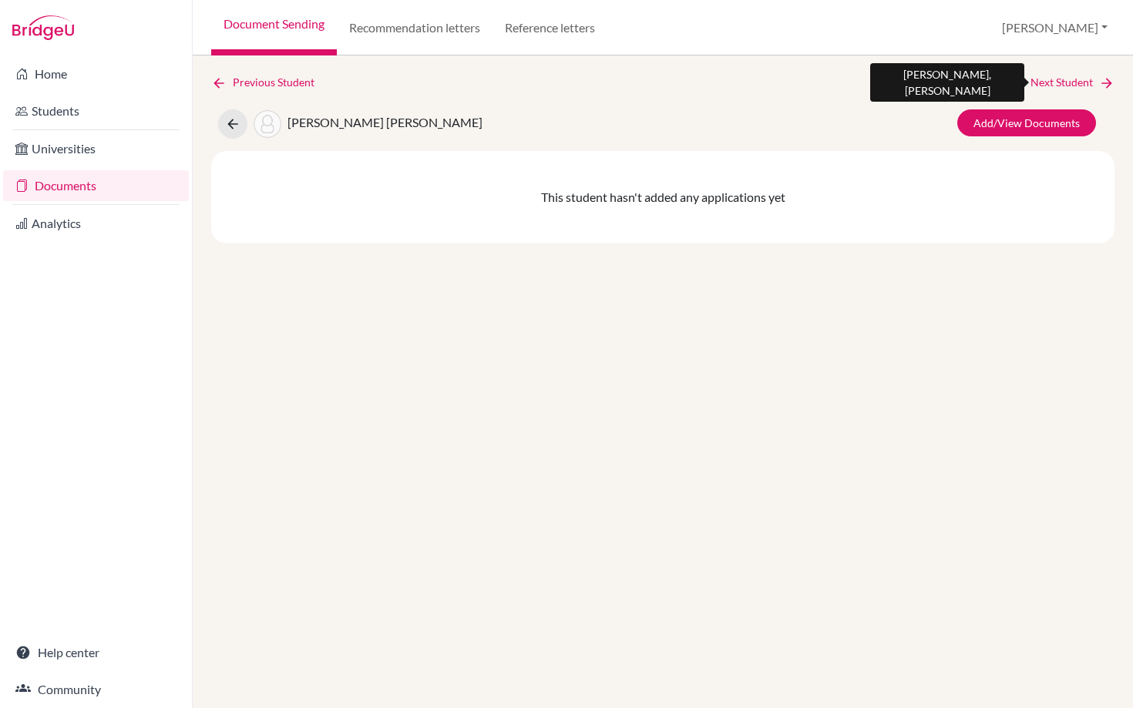
click at [1070, 82] on link "Next Student" at bounding box center [1073, 82] width 84 height 17
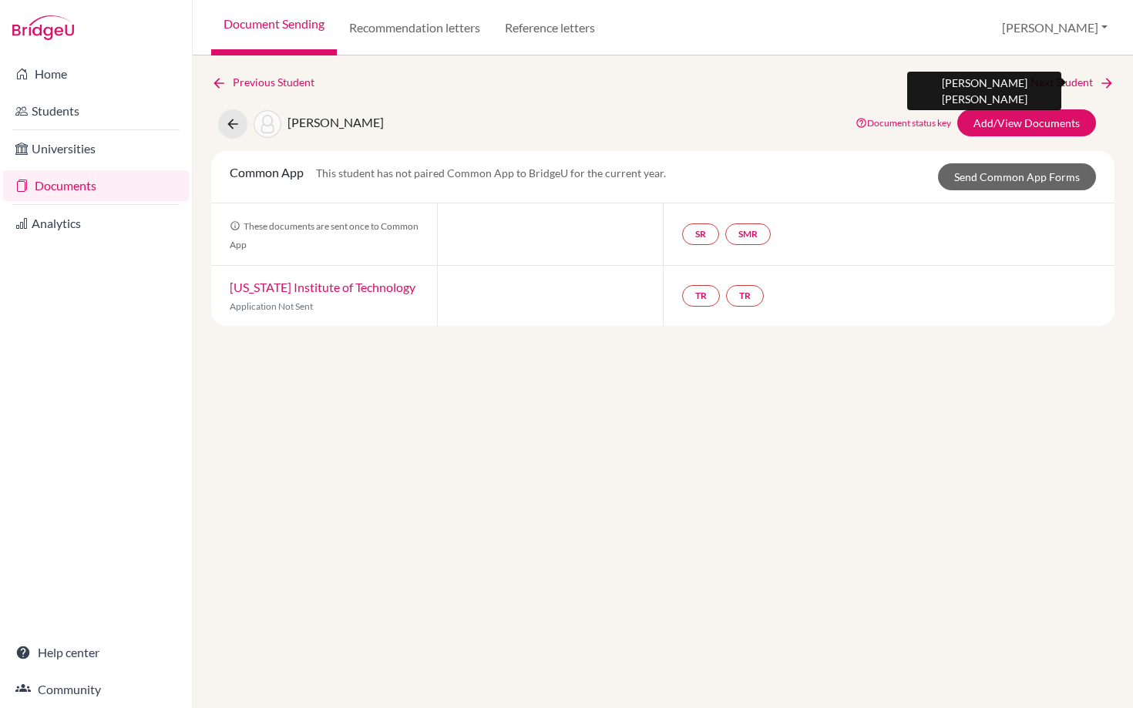
click at [1070, 82] on link "Next Student" at bounding box center [1073, 82] width 84 height 17
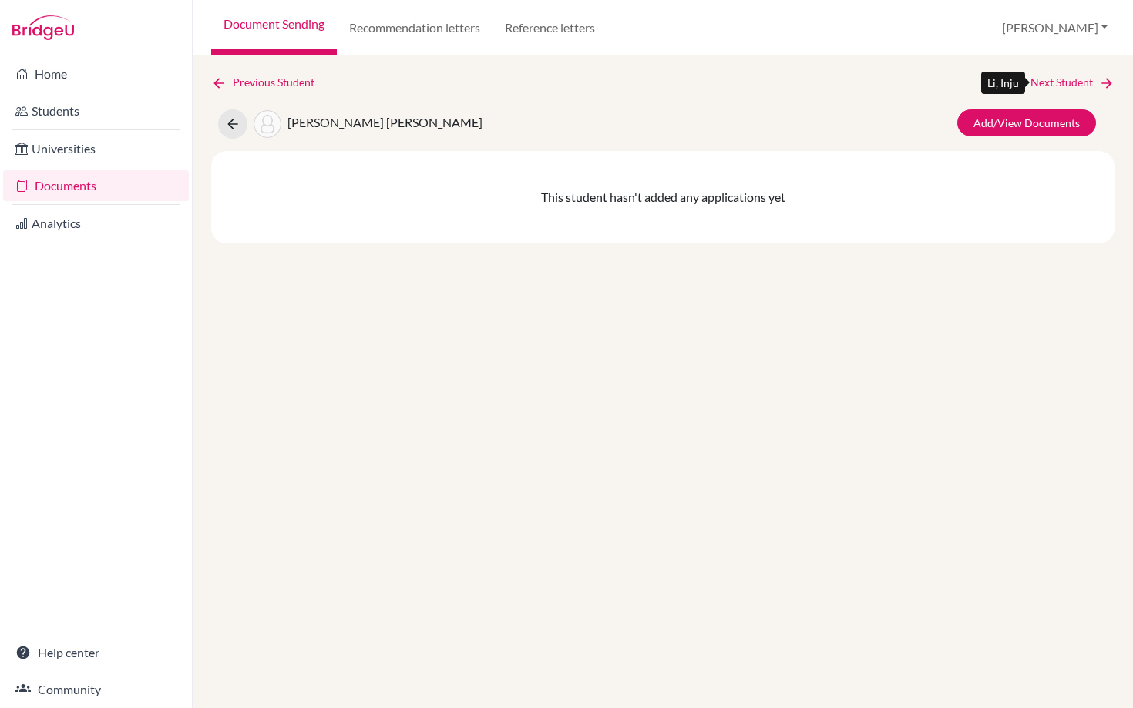
click at [1070, 82] on link "Next Student" at bounding box center [1073, 82] width 84 height 17
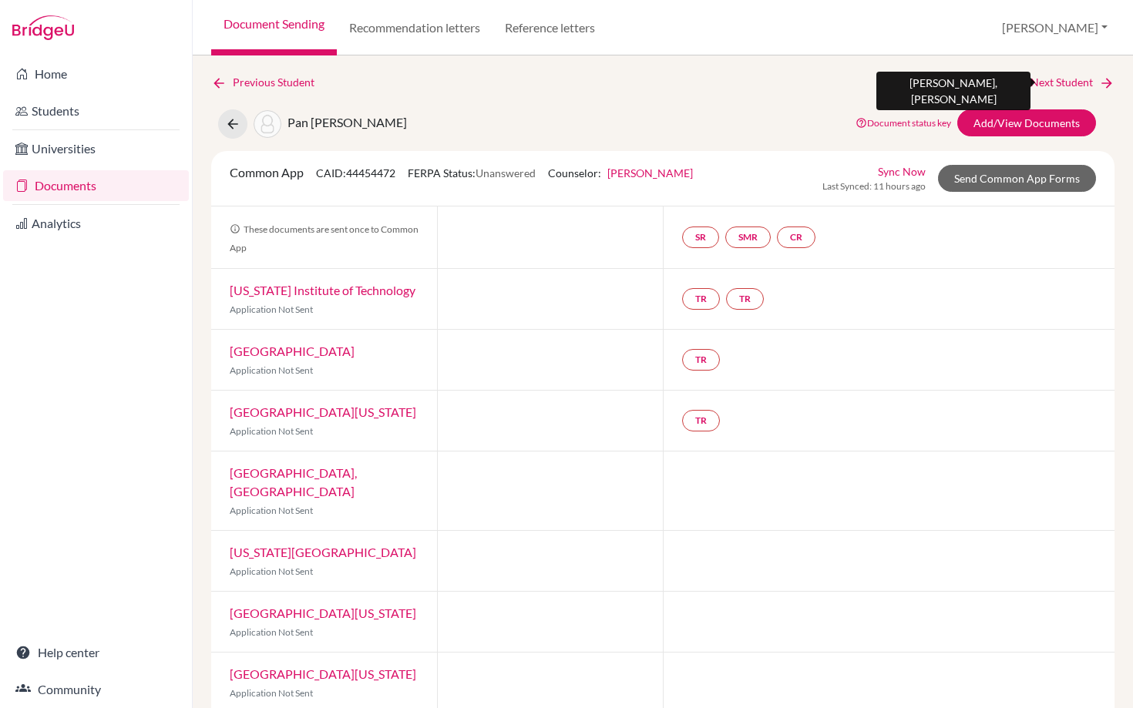
click at [1062, 82] on link "Next Student" at bounding box center [1073, 82] width 84 height 17
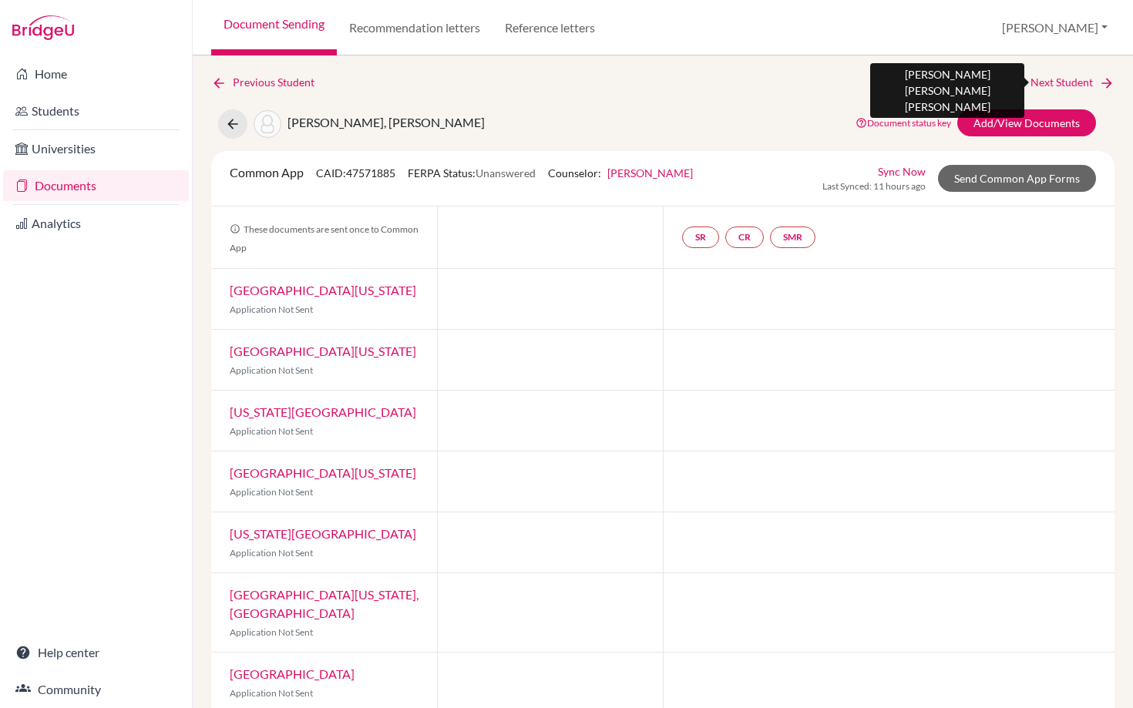
click at [1065, 82] on link "Next Student" at bounding box center [1073, 82] width 84 height 17
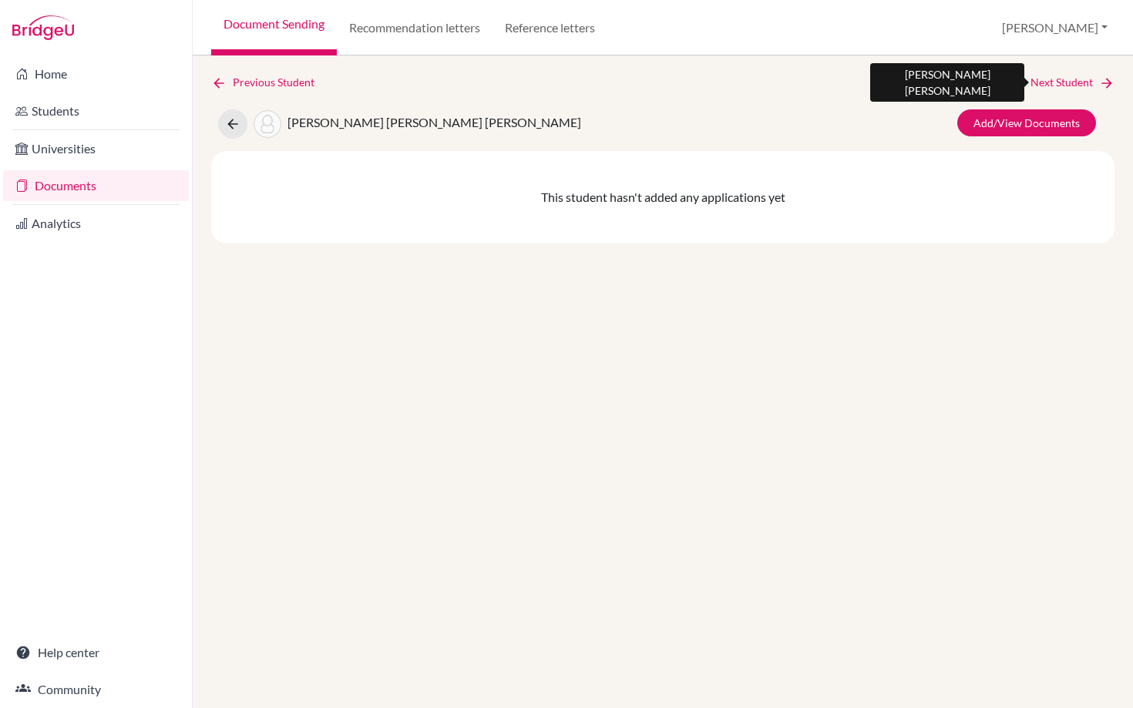
click at [1065, 82] on link "Next Student" at bounding box center [1073, 82] width 84 height 17
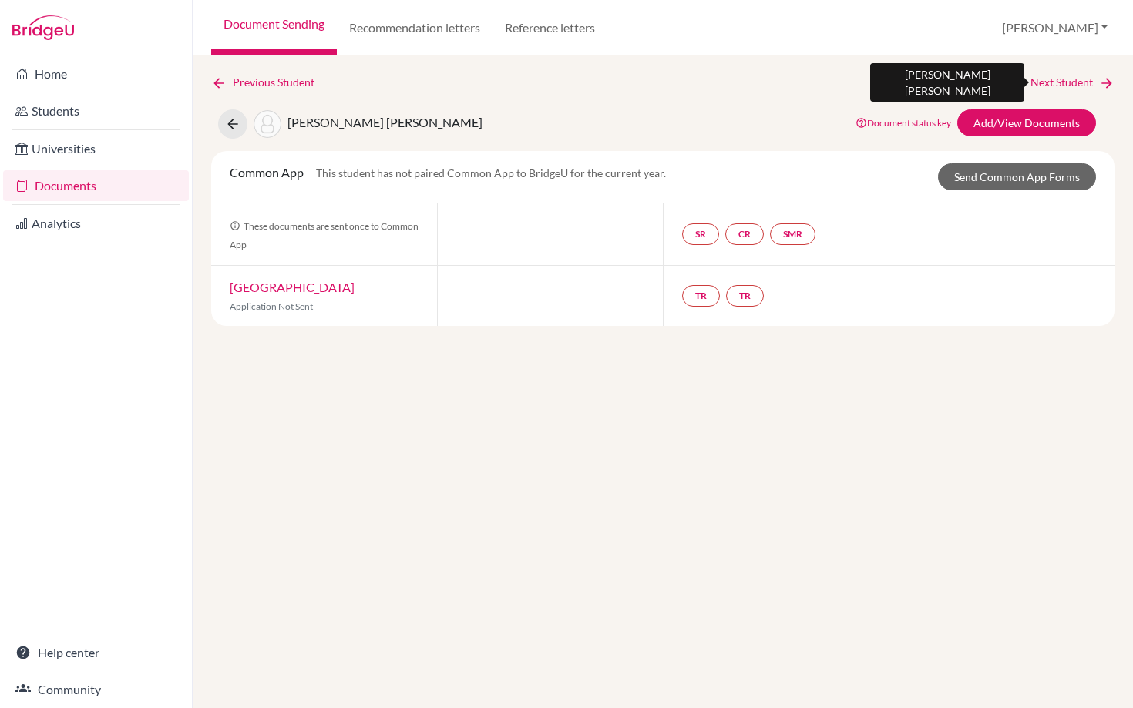
click at [1065, 82] on link "Next Student" at bounding box center [1073, 82] width 84 height 17
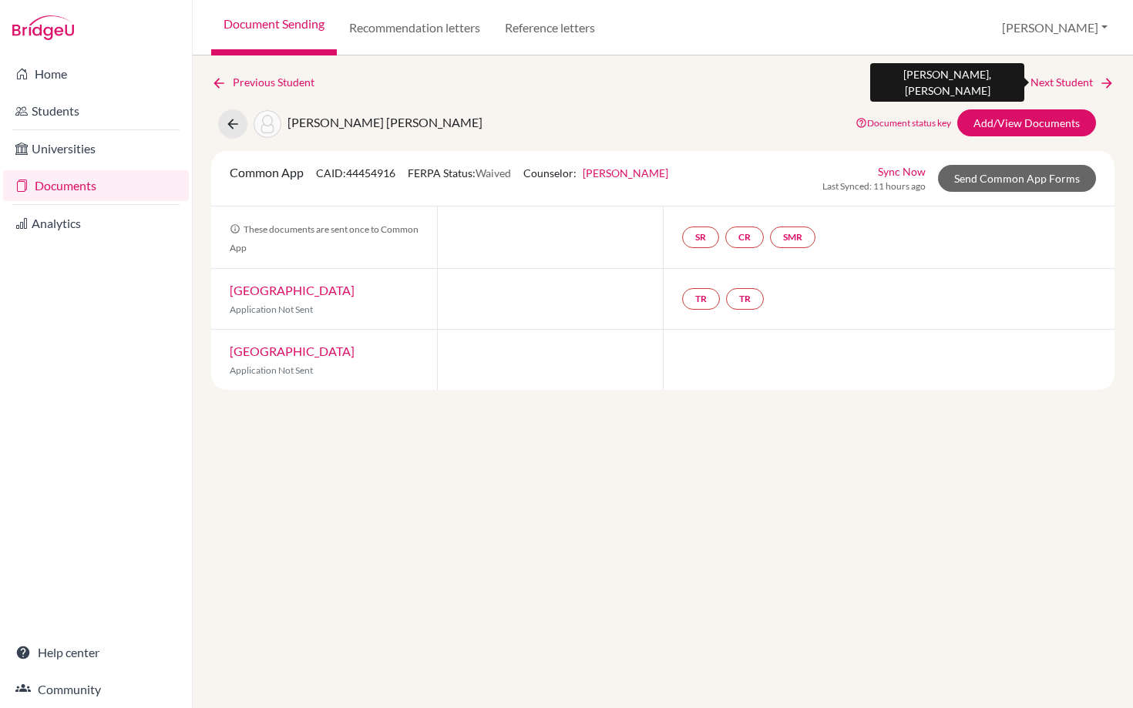
click at [1065, 82] on link "Next Student" at bounding box center [1073, 82] width 84 height 17
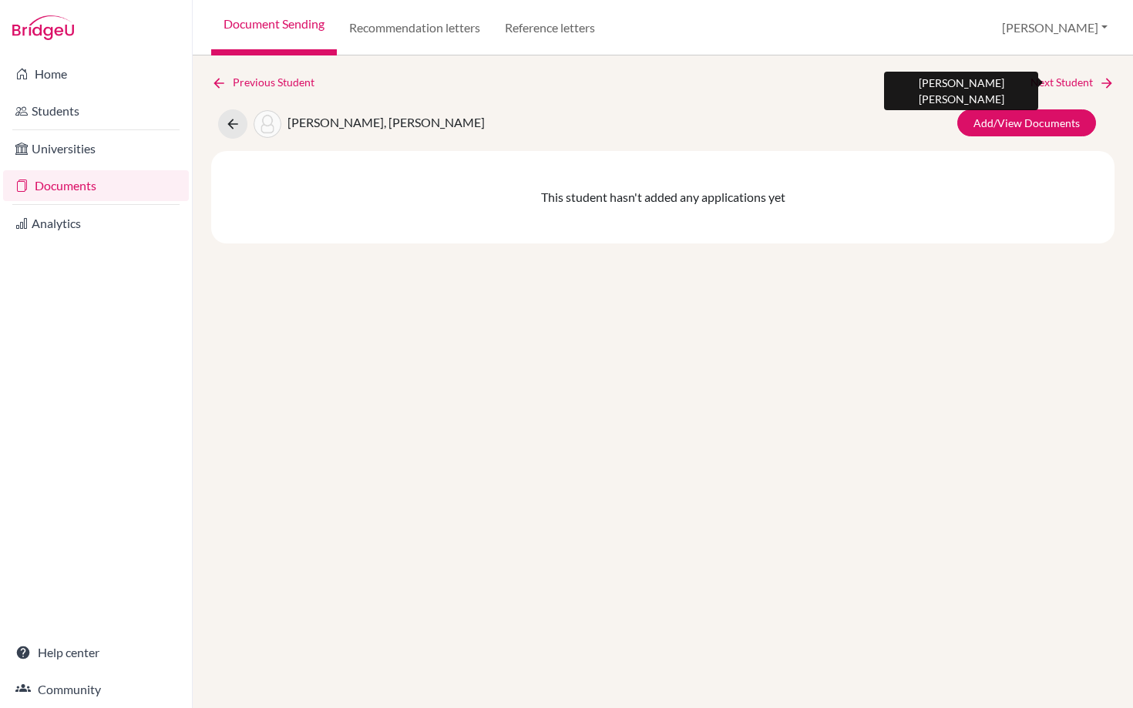
click at [1066, 82] on link "Next Student" at bounding box center [1073, 82] width 84 height 17
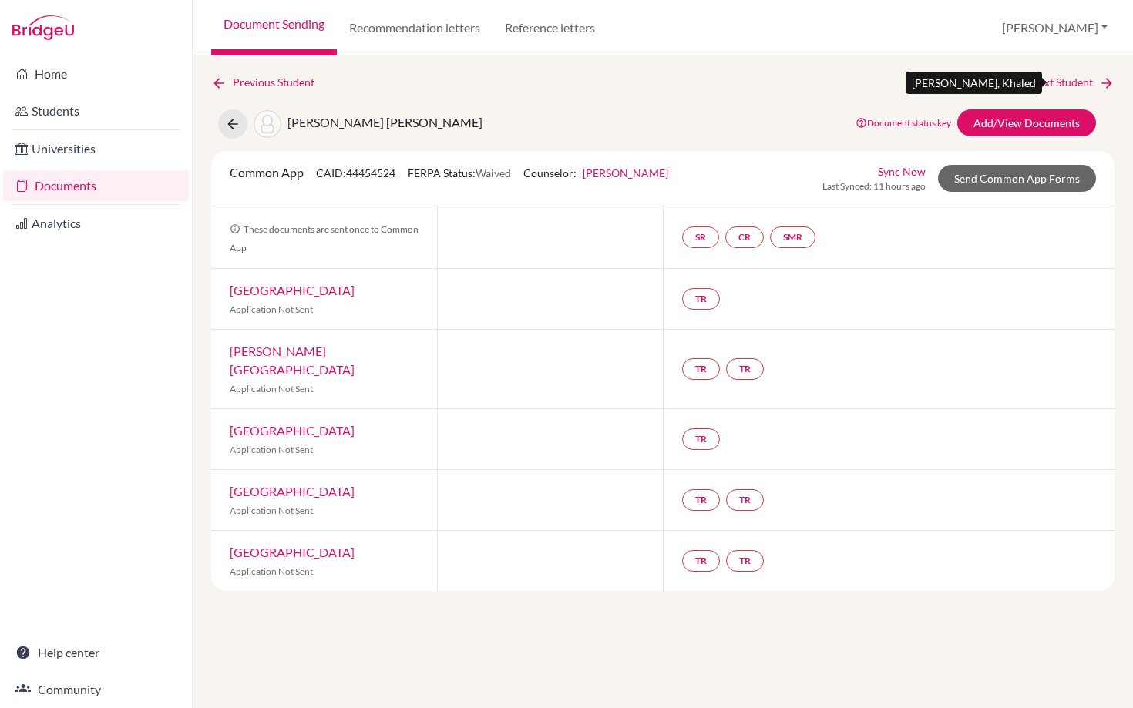
click at [1066, 81] on link "Next Student" at bounding box center [1073, 82] width 84 height 17
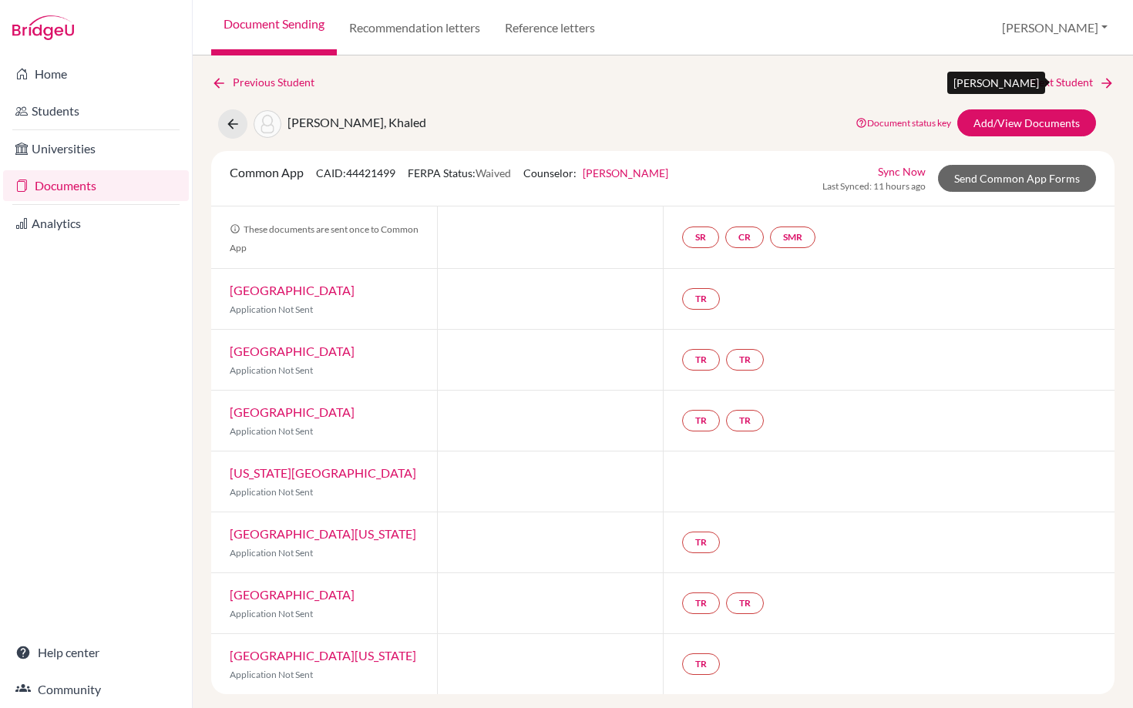
click at [1060, 82] on link "Next Student" at bounding box center [1073, 82] width 84 height 17
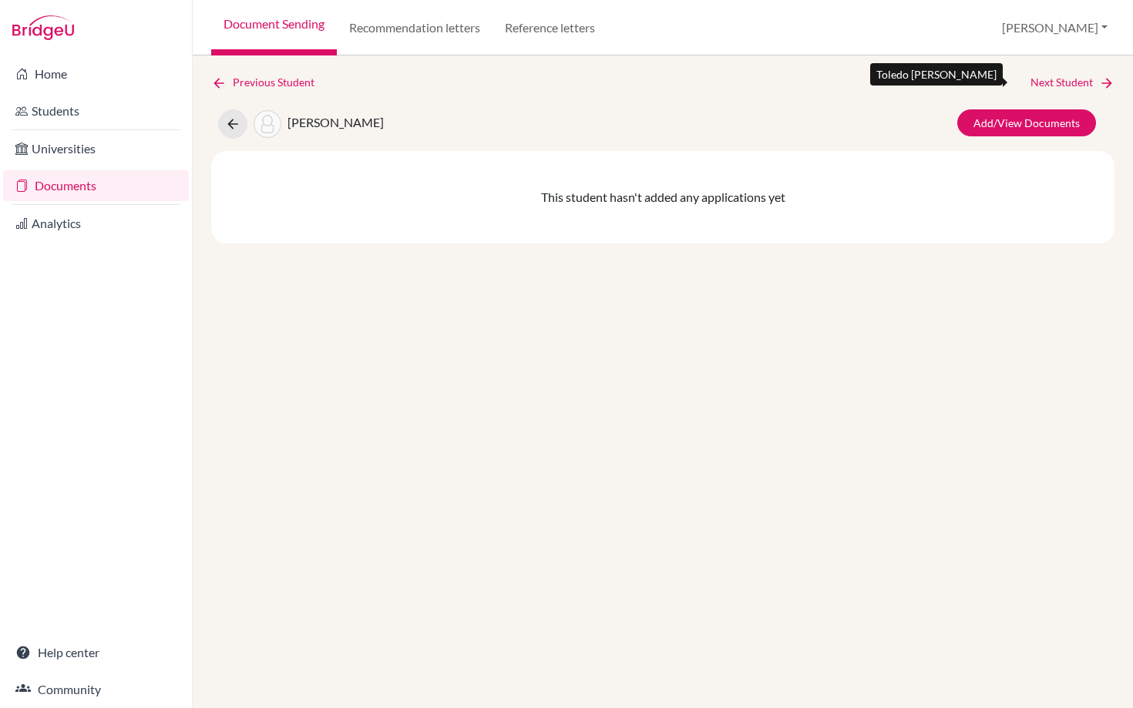
click at [1060, 82] on link "Next Student" at bounding box center [1073, 82] width 84 height 17
click at [1060, 82] on div "Previous Student" at bounding box center [663, 82] width 904 height 17
